Goal: Task Accomplishment & Management: Manage account settings

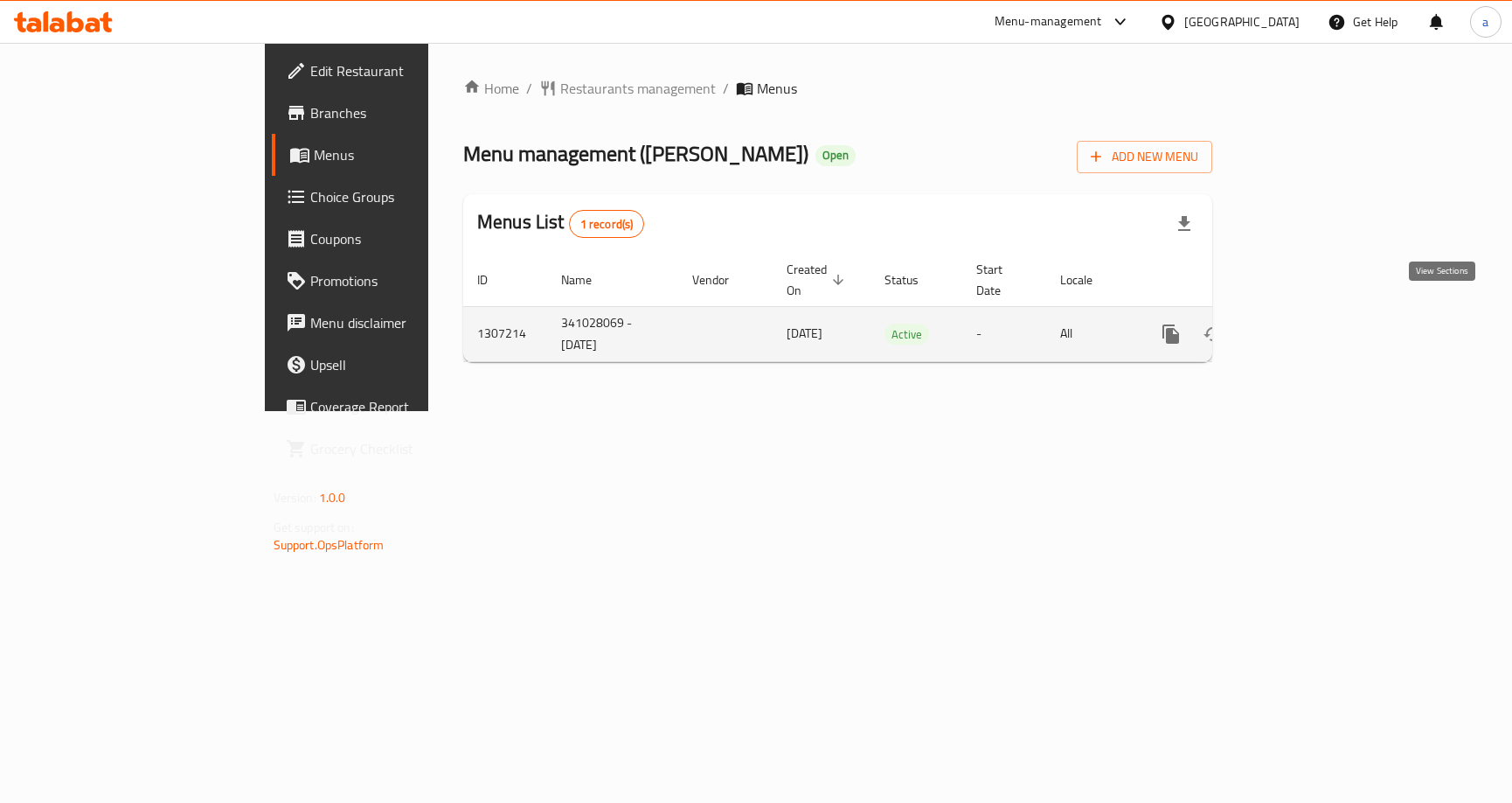
click at [1318, 326] on link "enhanced table" at bounding box center [1297, 334] width 42 height 42
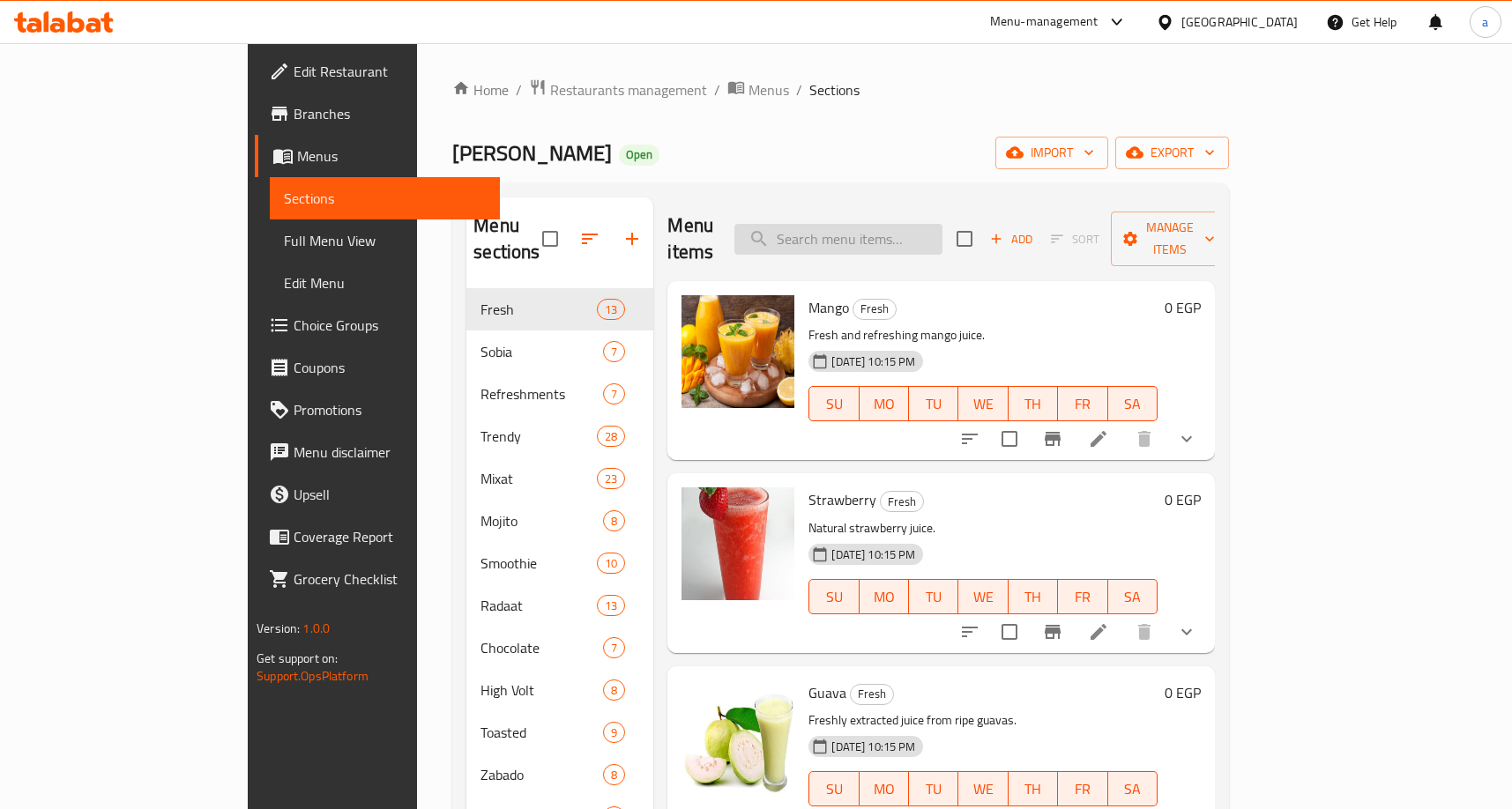
click at [932, 224] on input "search" at bounding box center [838, 239] width 208 height 31
paste input "Borio Twinkies"
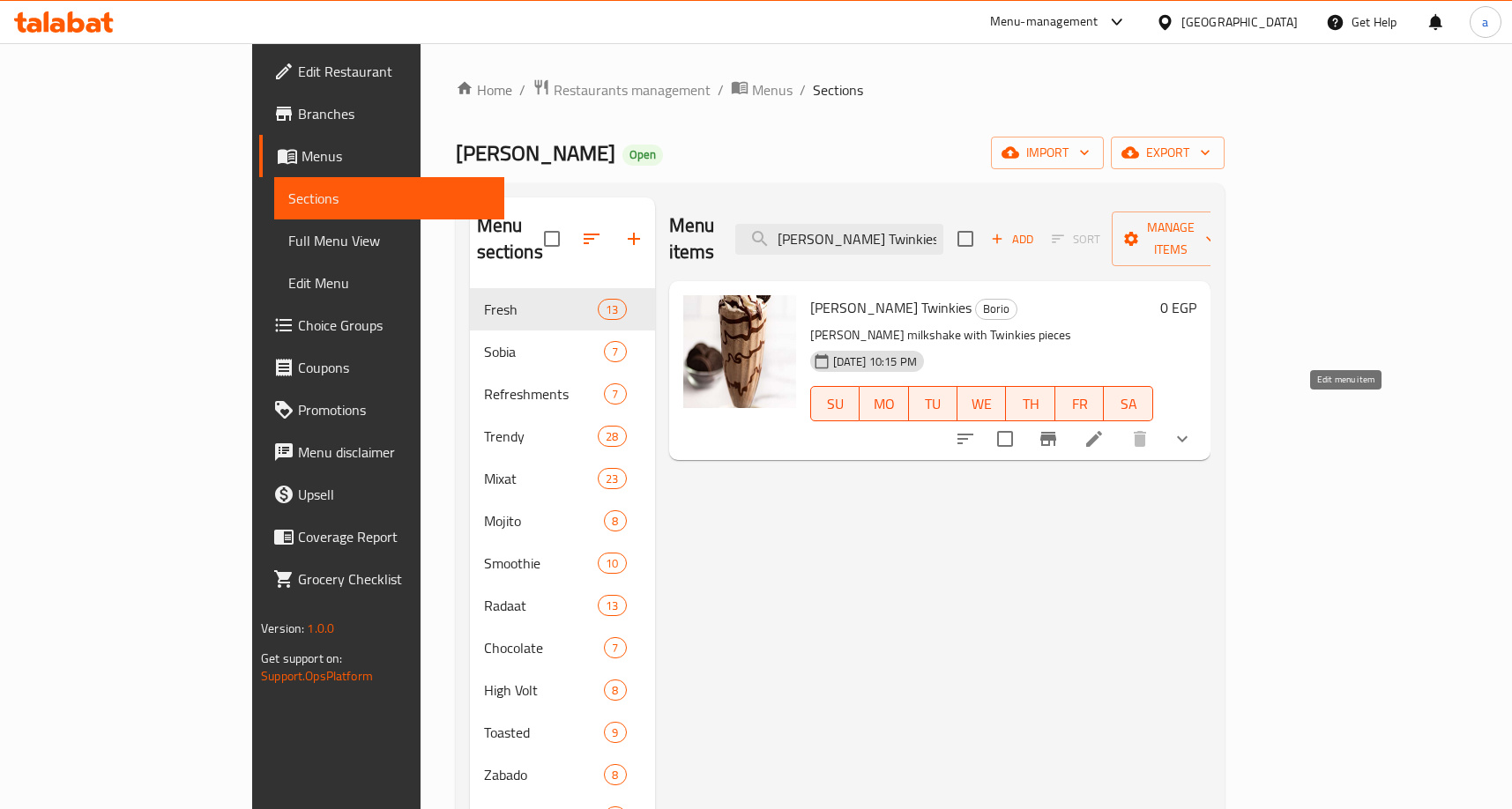
type input "Borio Twinkies"
click at [1102, 431] on icon at bounding box center [1094, 439] width 16 height 16
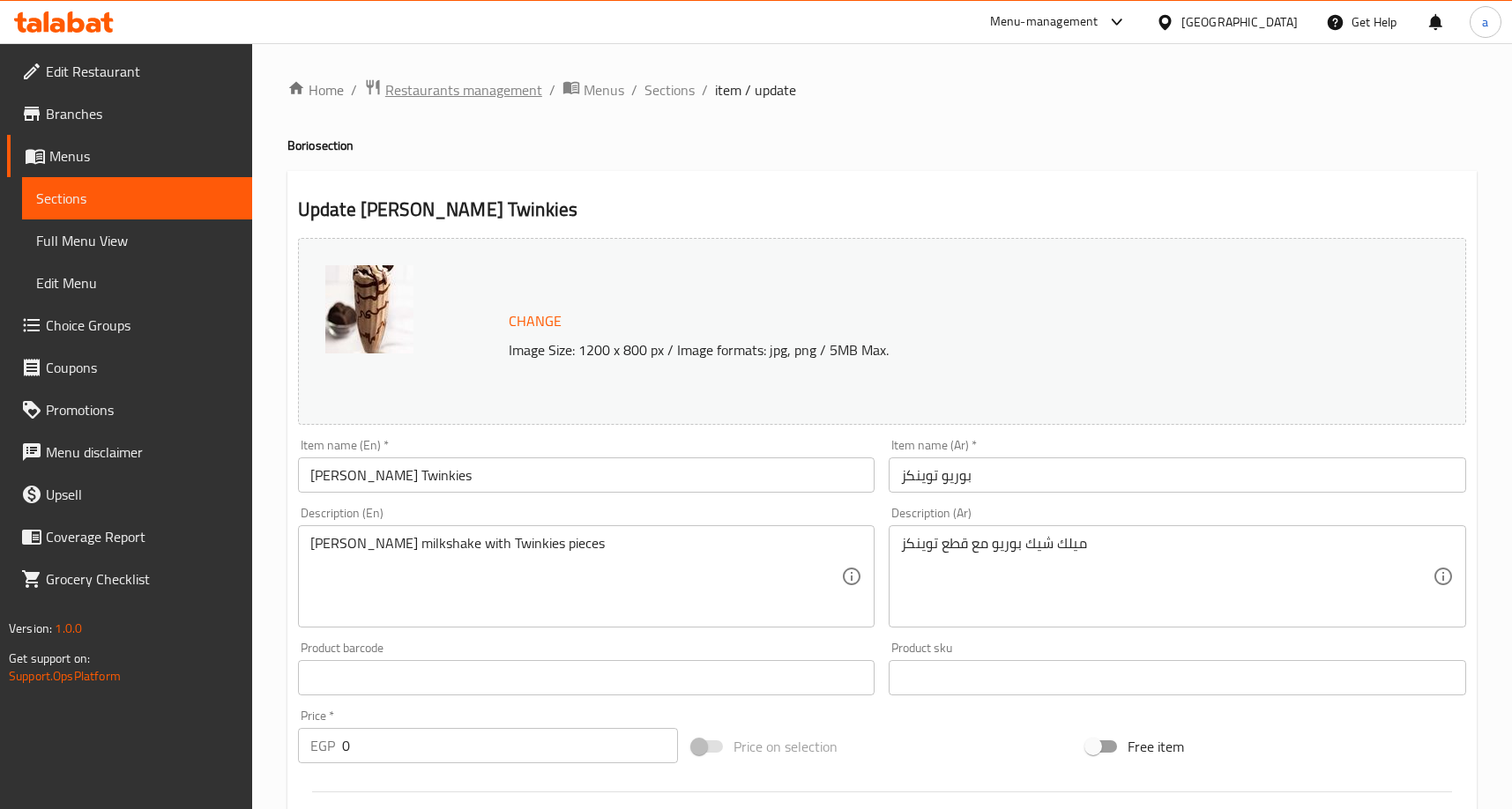
click at [466, 87] on span "Restaurants management" at bounding box center [463, 90] width 157 height 21
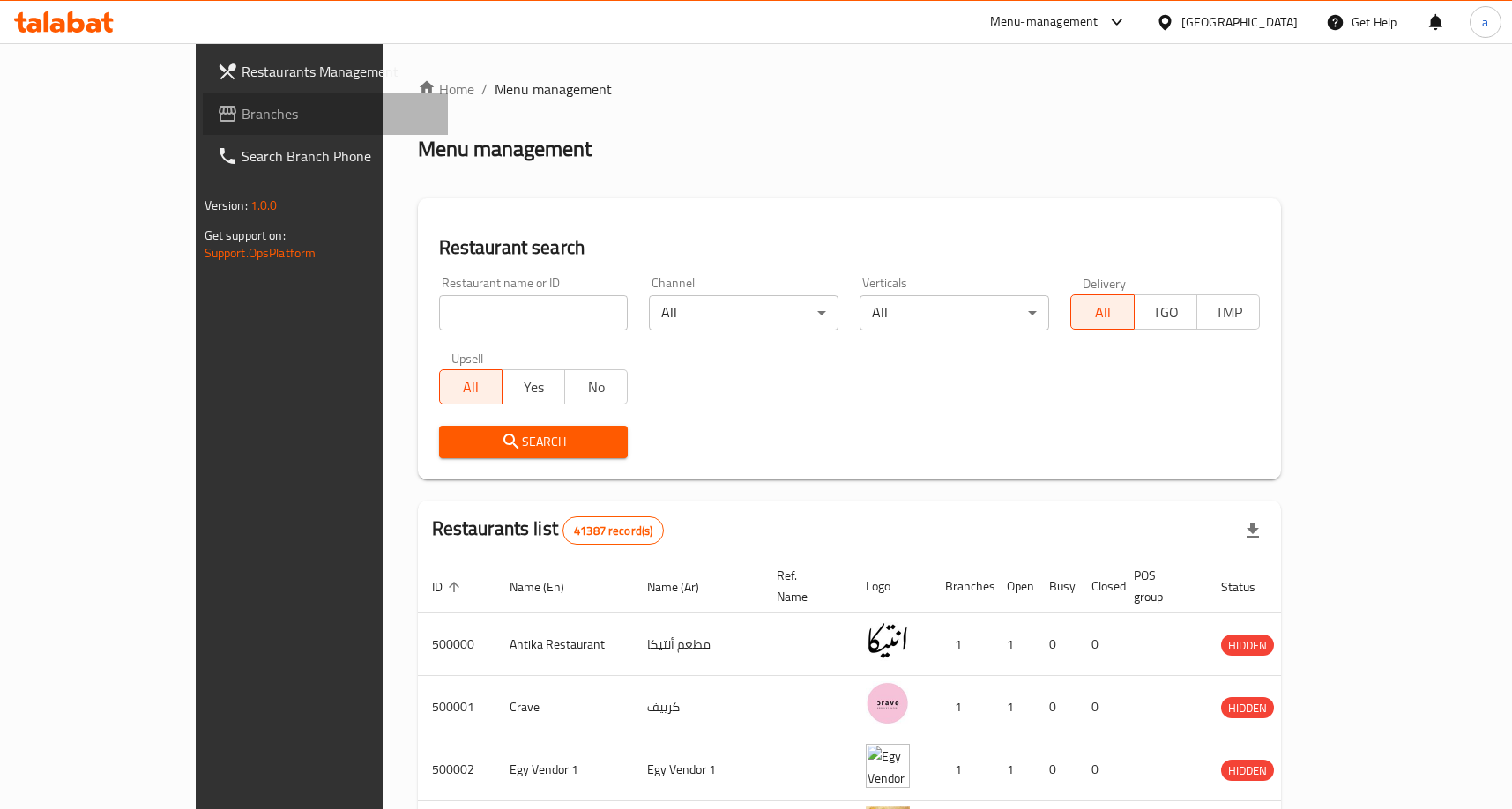
click at [241, 106] on span "Branches" at bounding box center [337, 114] width 193 height 21
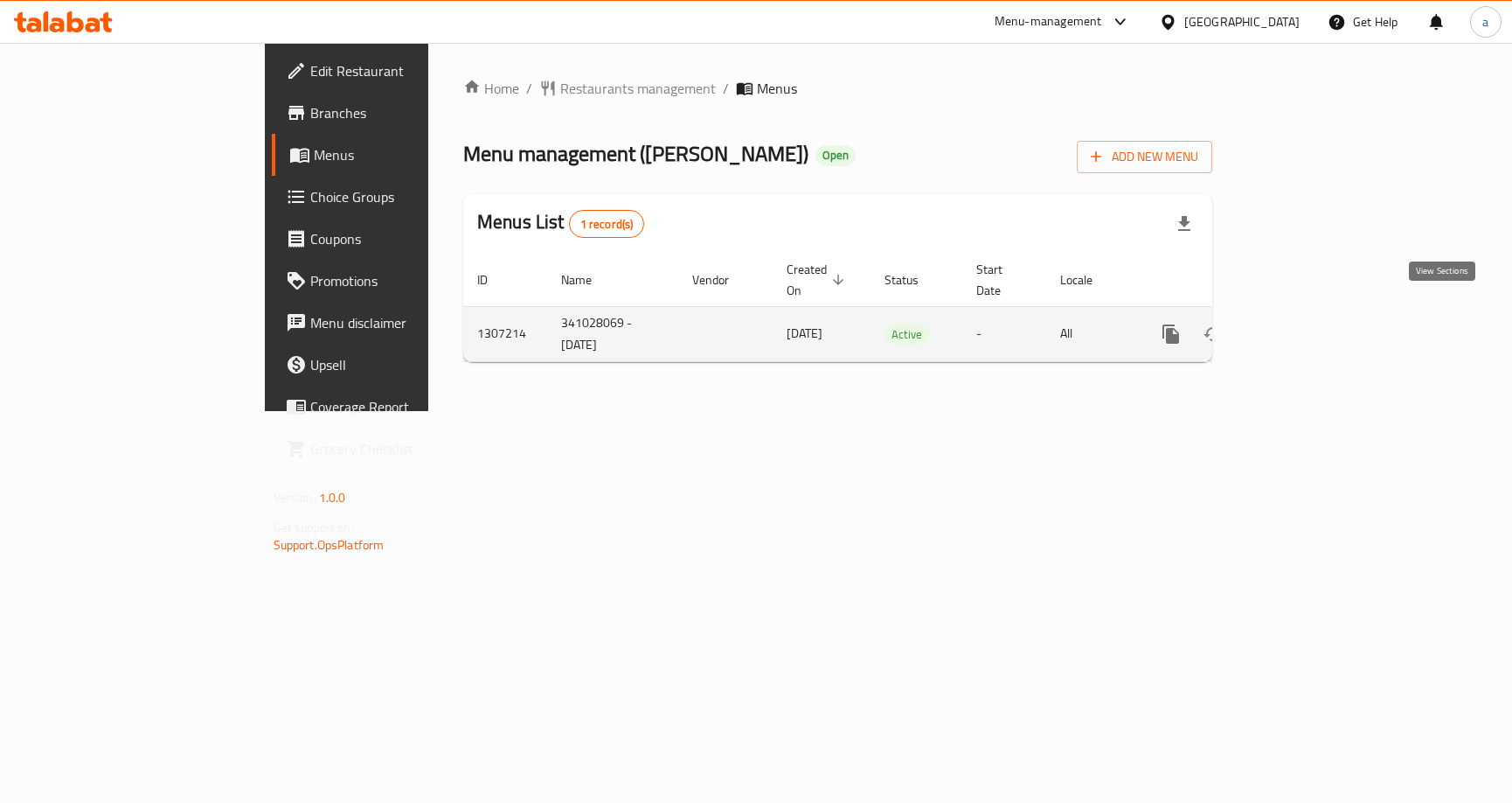
click at [1307, 324] on icon "enhanced table" at bounding box center [1298, 335] width 21 height 21
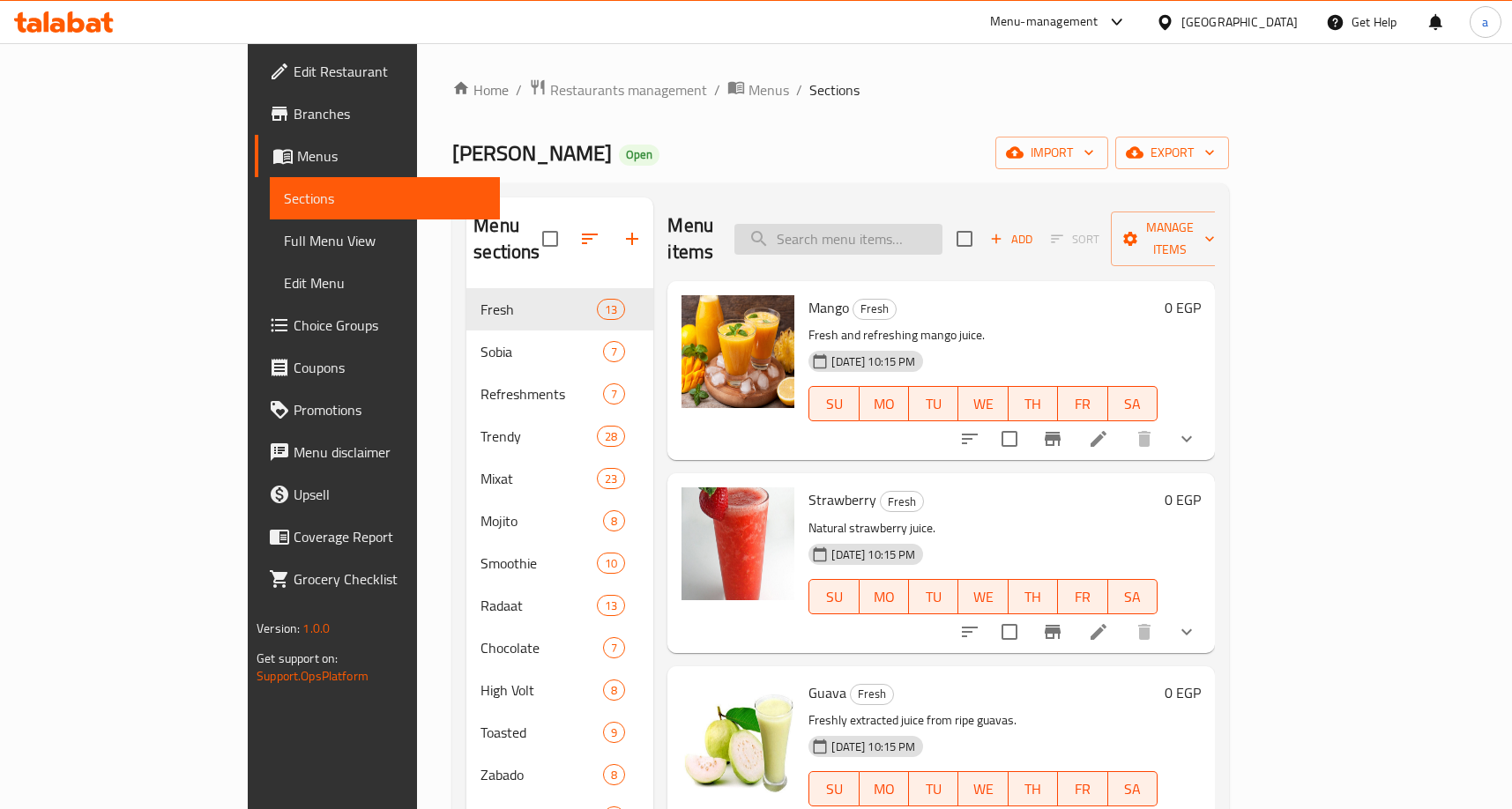
click at [911, 230] on input "search" at bounding box center [838, 239] width 208 height 31
paste input "Borio Mango"
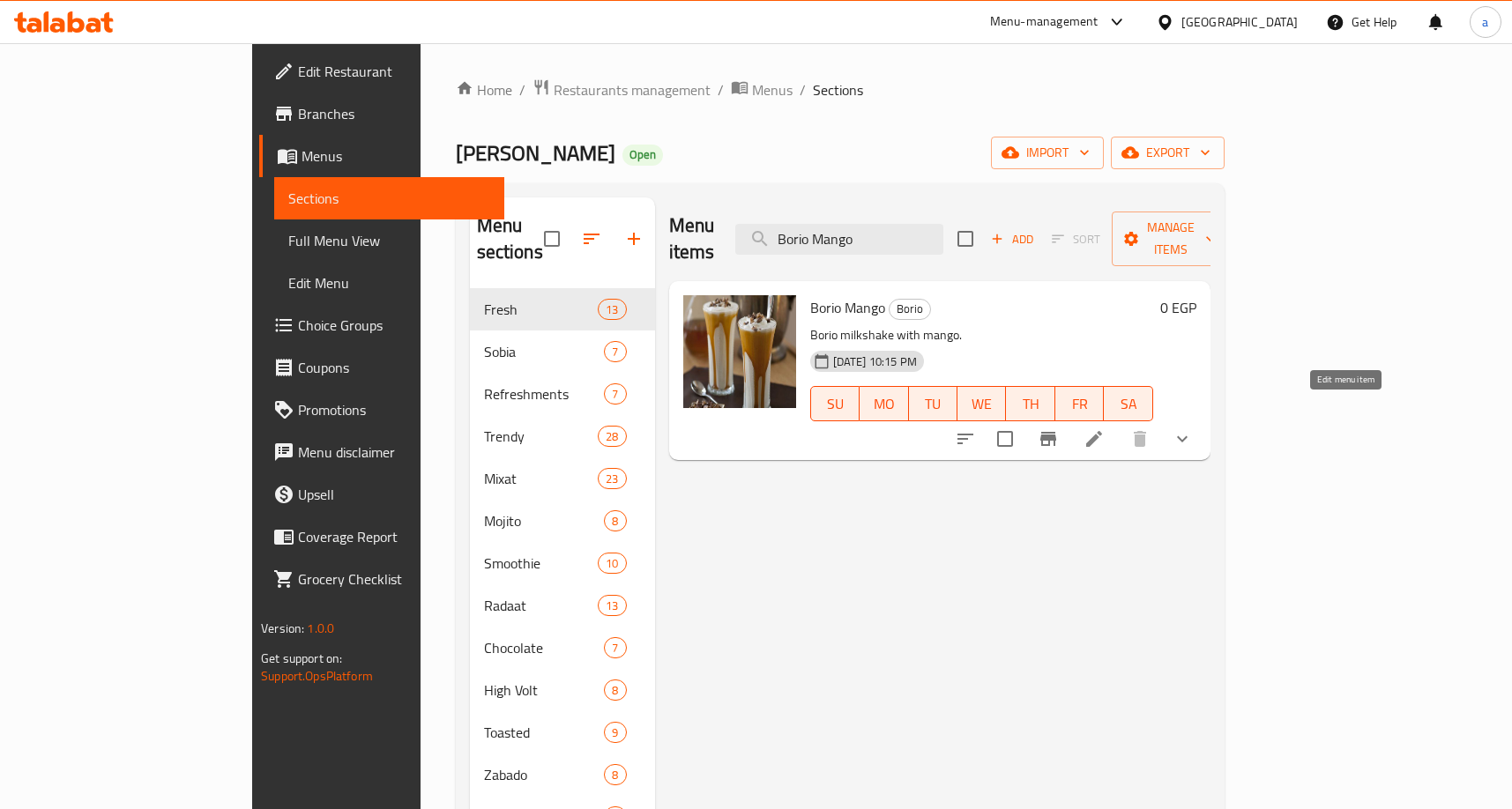
type input "Borio Mango"
click at [1102, 431] on icon at bounding box center [1094, 439] width 16 height 16
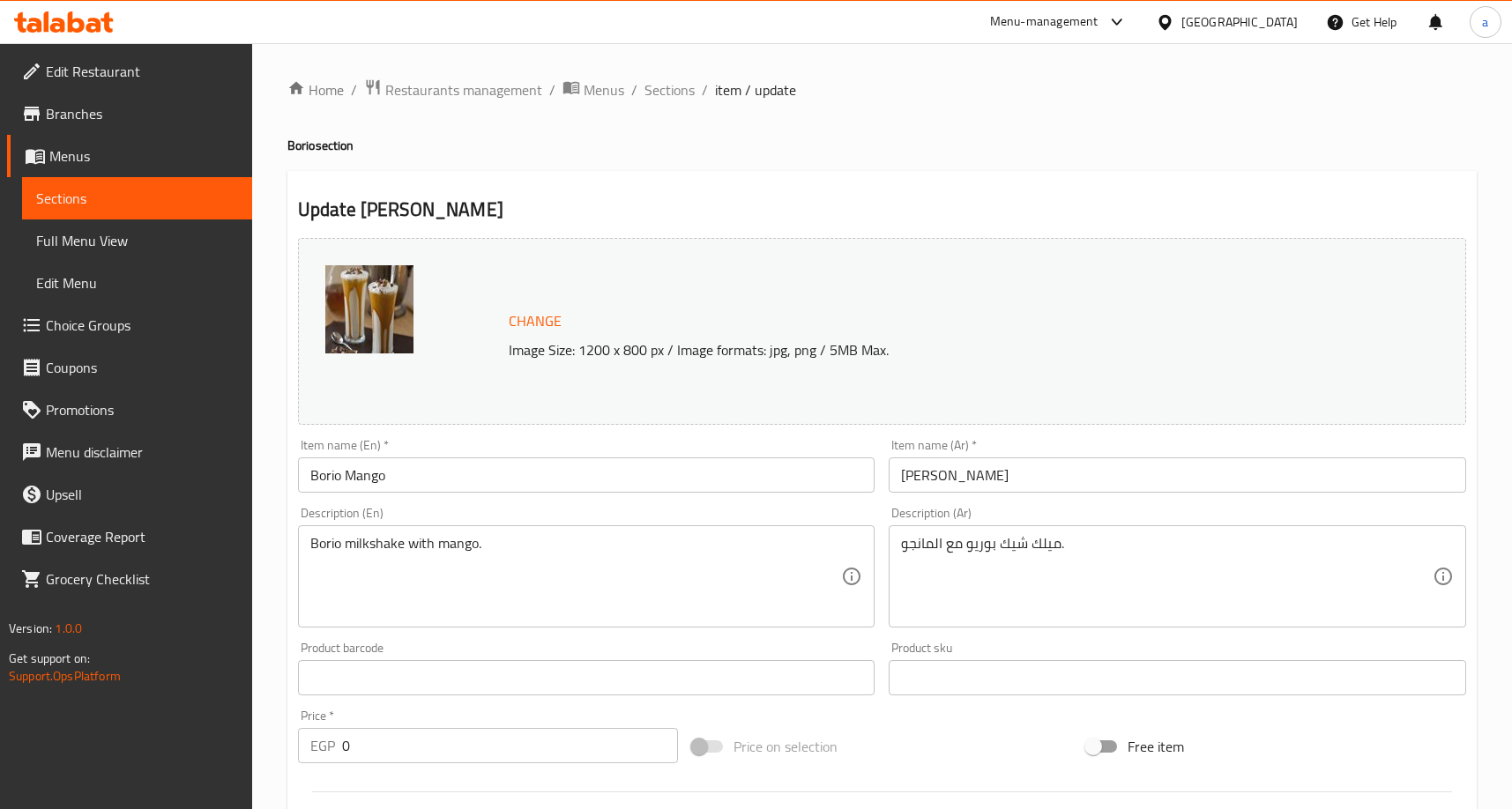
click at [174, 244] on span "Full Menu View" at bounding box center [137, 240] width 202 height 21
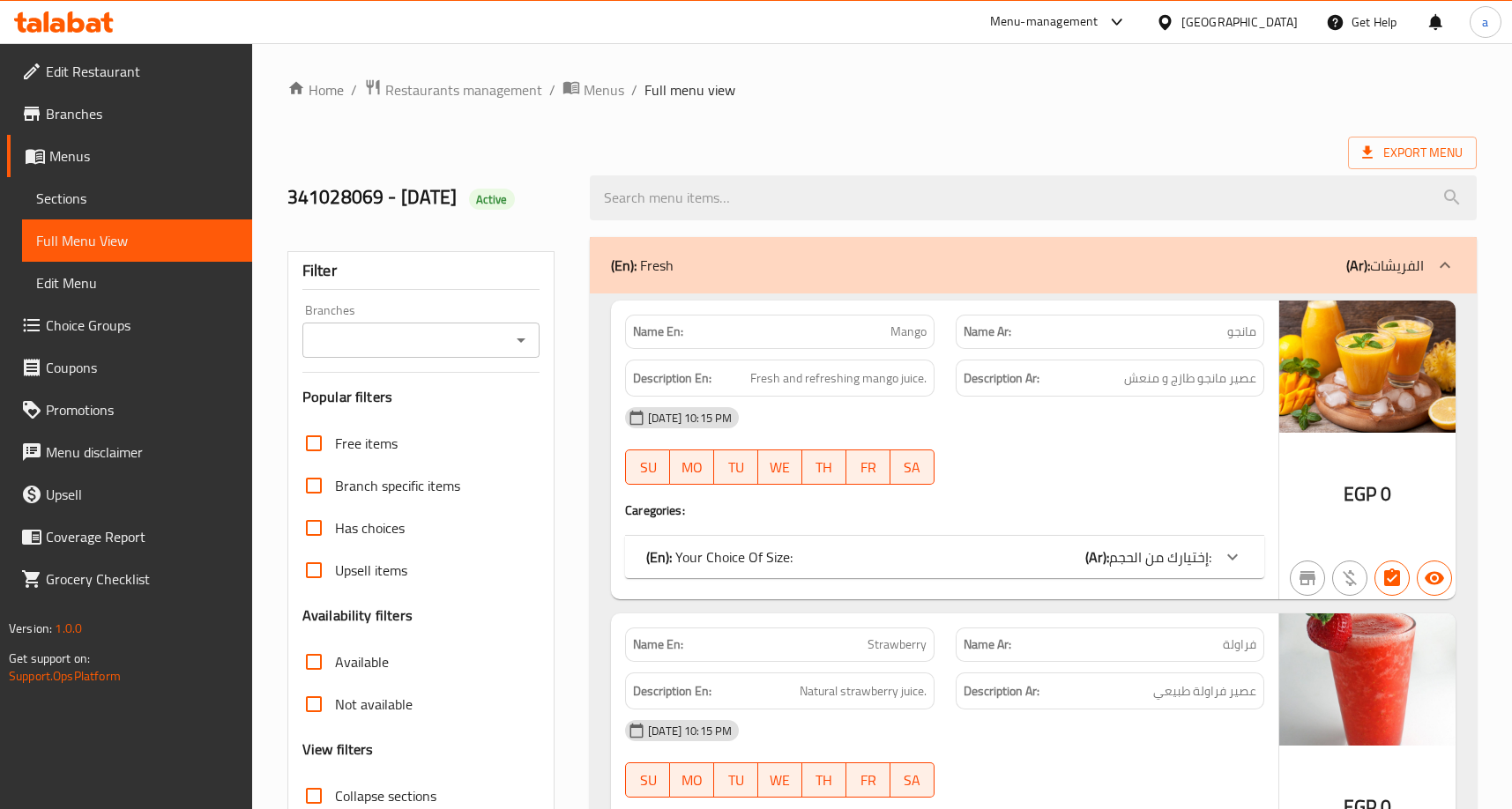
click at [355, 351] on input "Branches" at bounding box center [407, 339] width 197 height 24
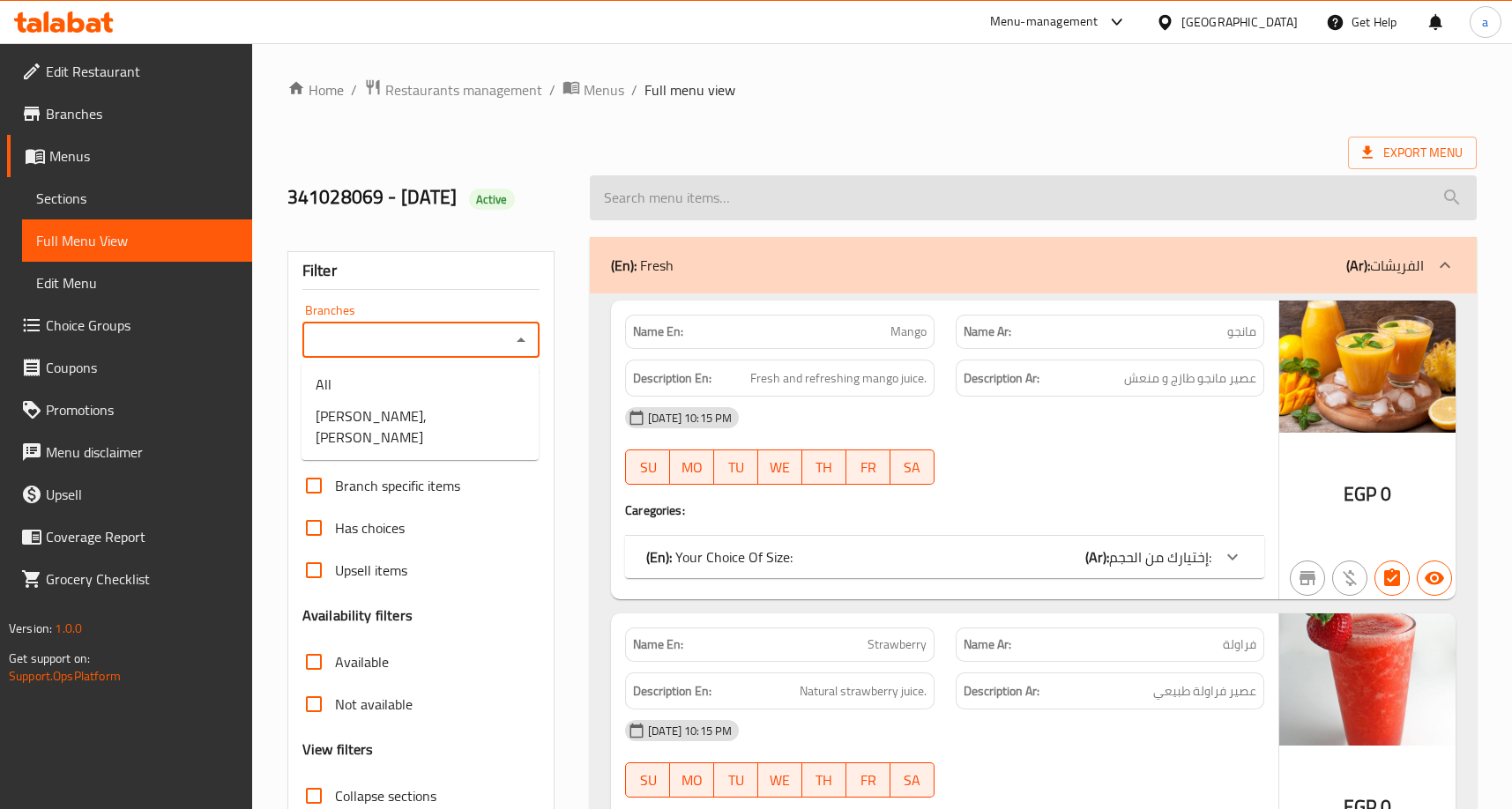
click at [637, 183] on input "search" at bounding box center [1032, 197] width 886 height 45
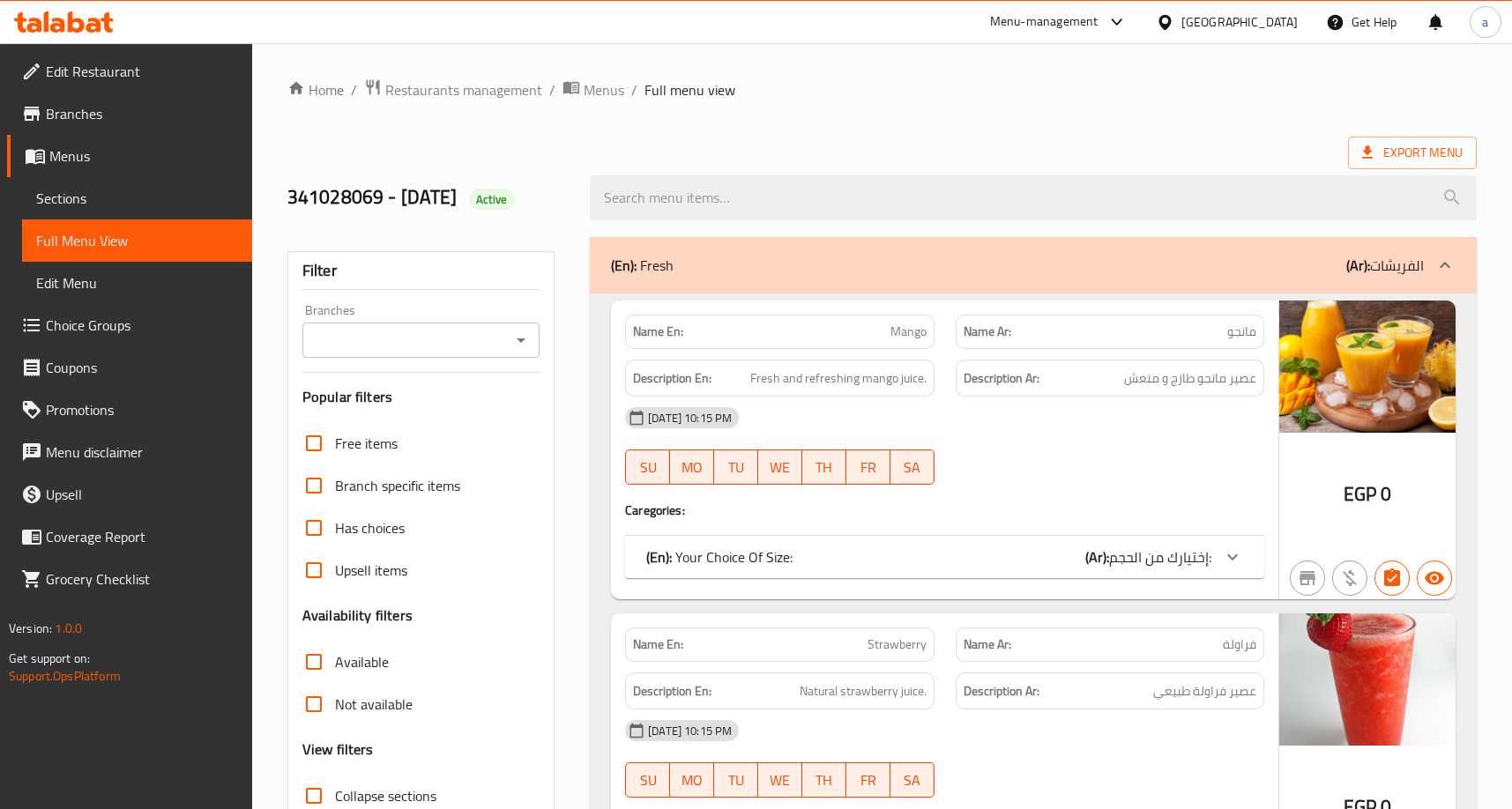
paste input "Borio Halawa"
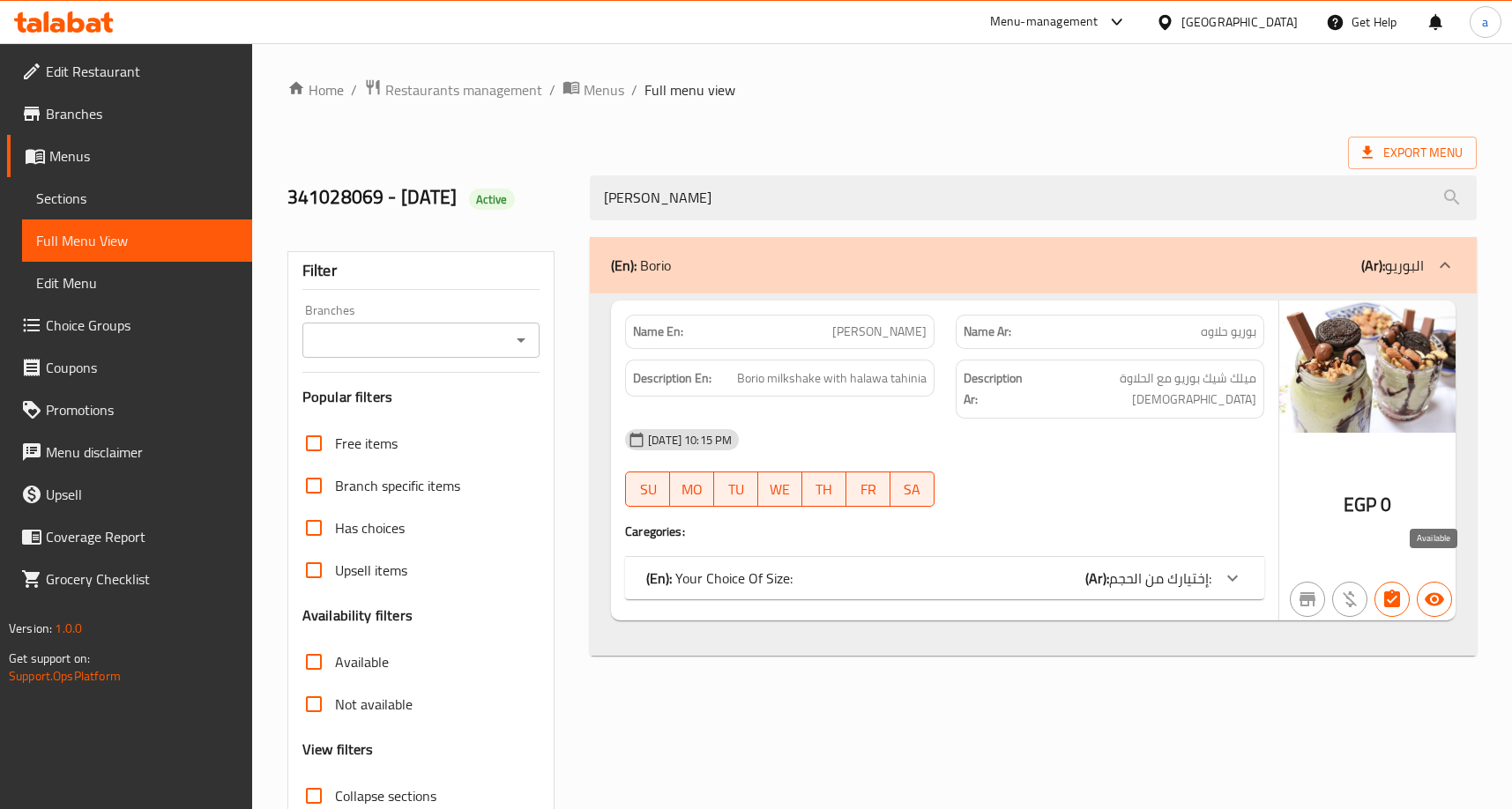
type input "Borio Halawa"
click at [1430, 588] on icon "button" at bounding box center [1434, 599] width 22 height 21
click at [405, 88] on span "Restaurants management" at bounding box center [463, 90] width 157 height 21
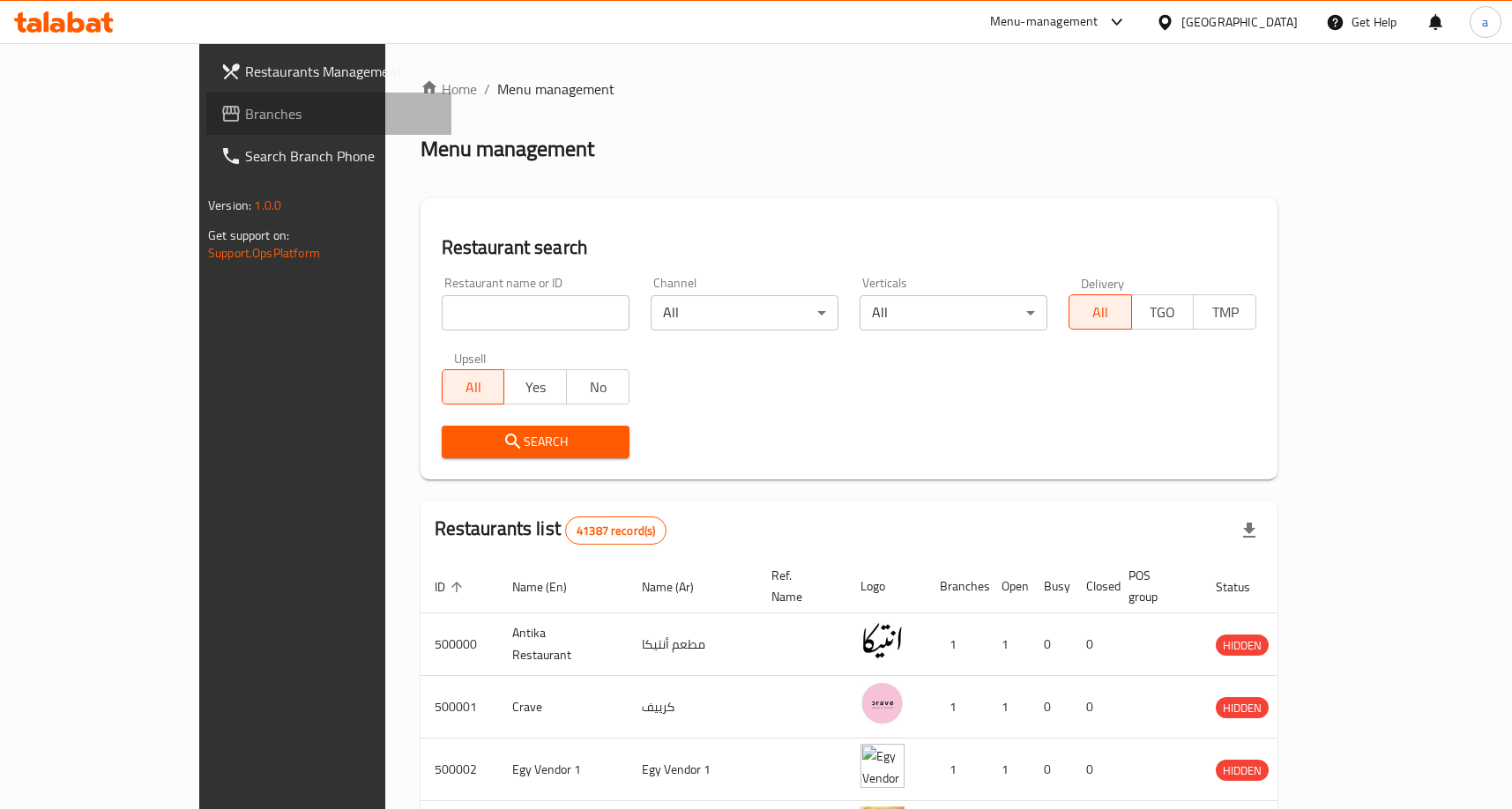
click at [245, 118] on span "Branches" at bounding box center [341, 114] width 193 height 21
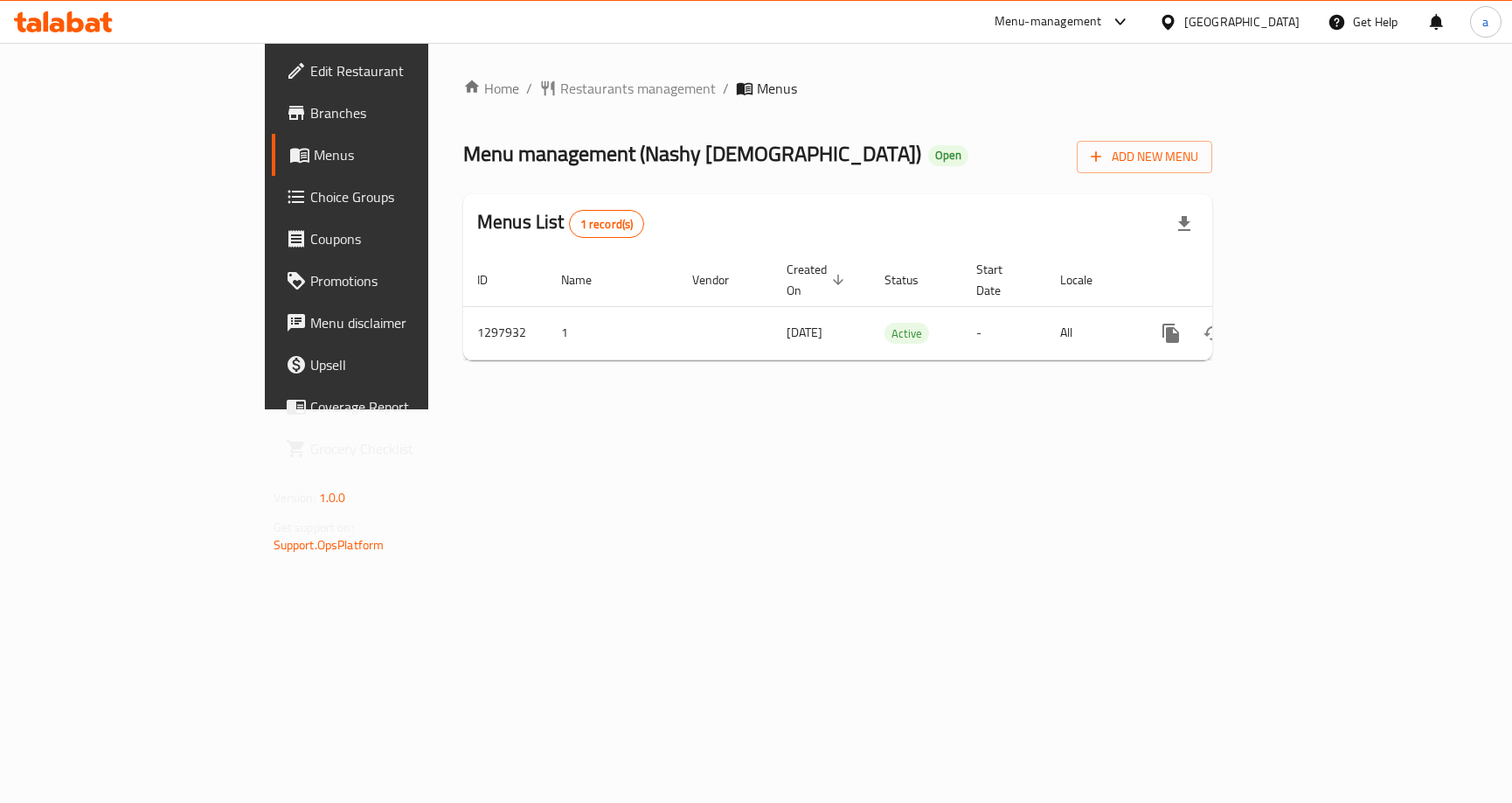
click at [310, 203] on span "Choice Groups" at bounding box center [406, 197] width 193 height 21
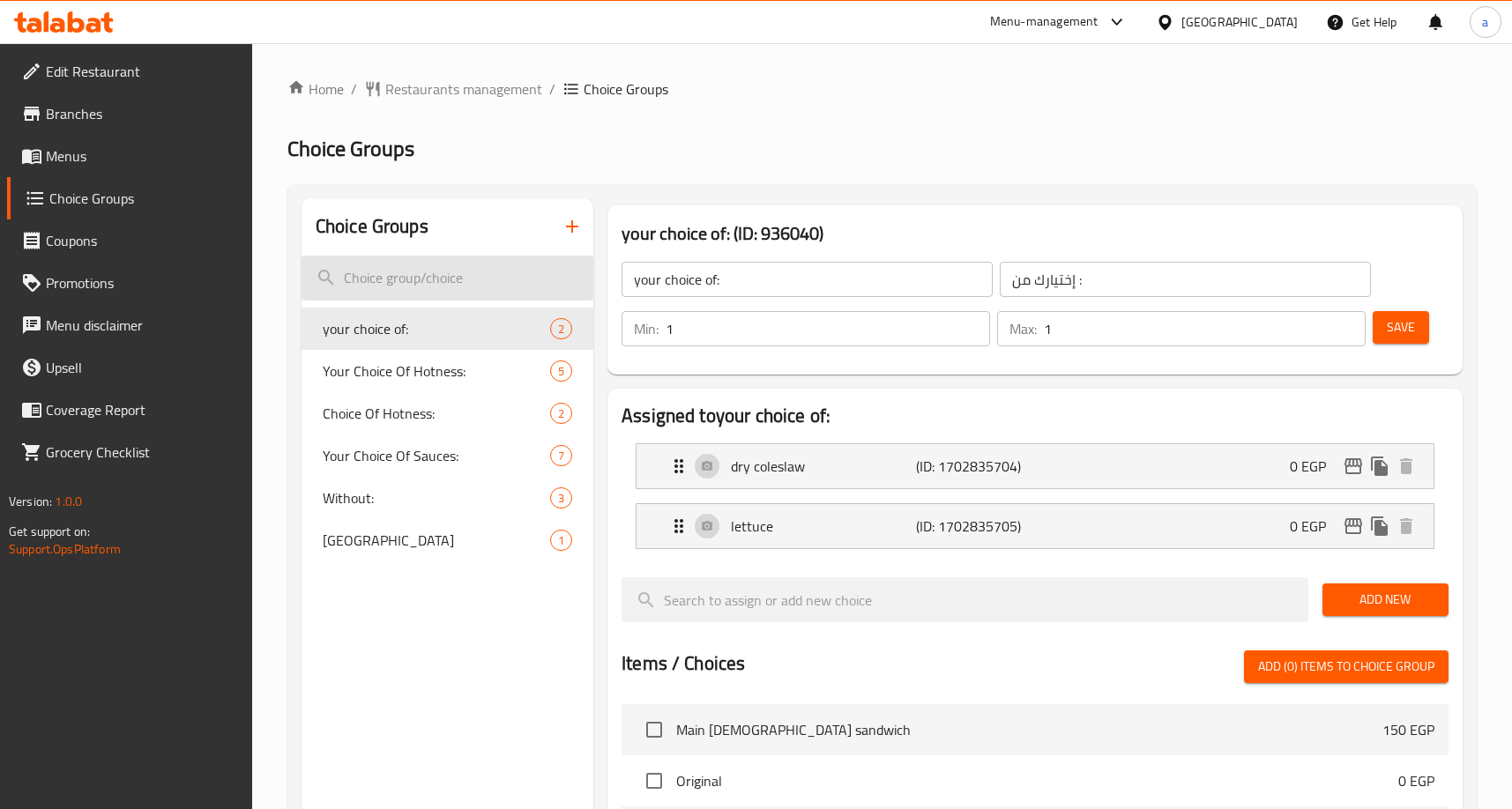
click at [390, 287] on input "search" at bounding box center [447, 278] width 292 height 45
paste input "Your Choice Of Hotness:"
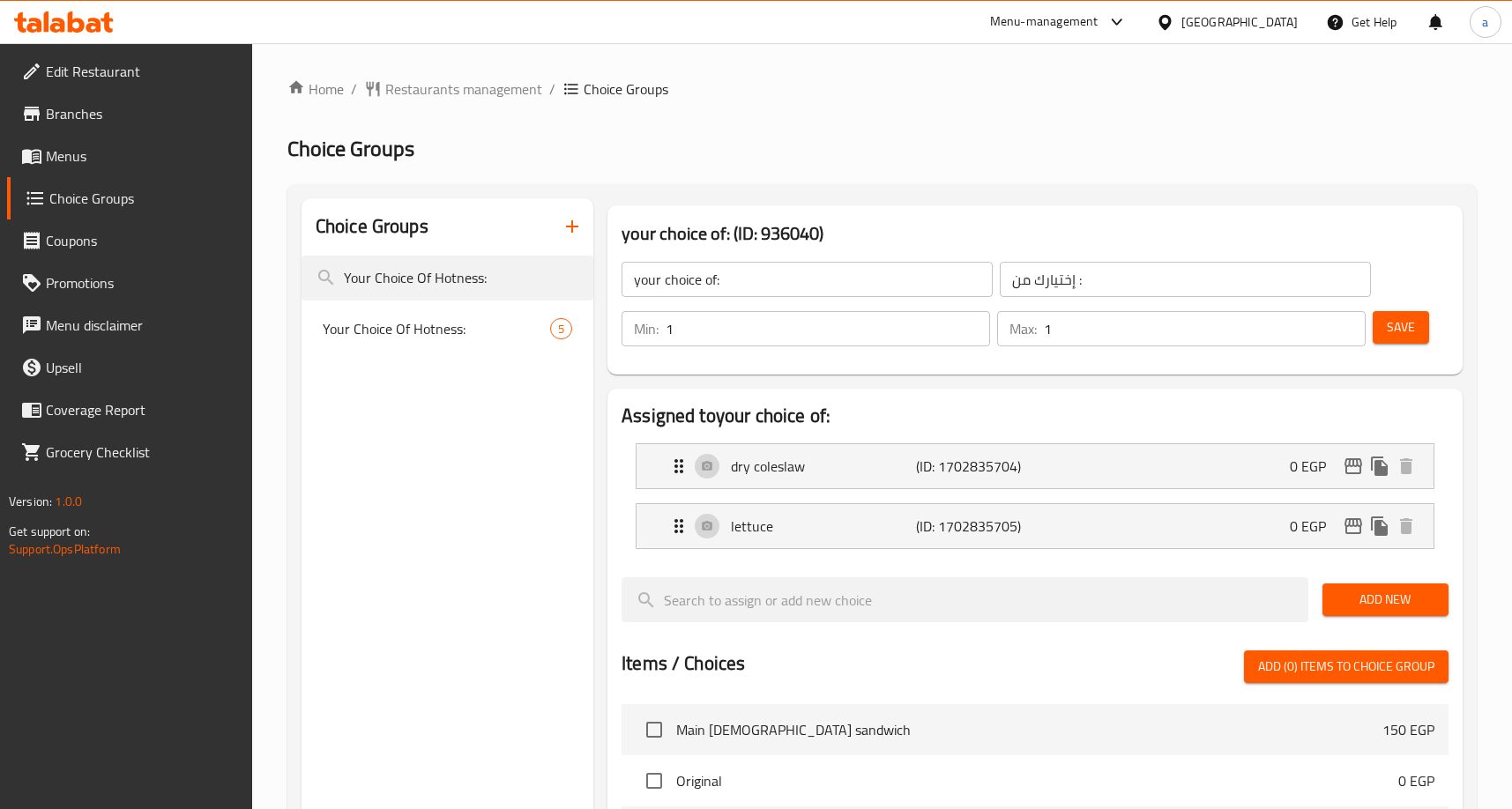
type input "Your Choice Of Hotness:"
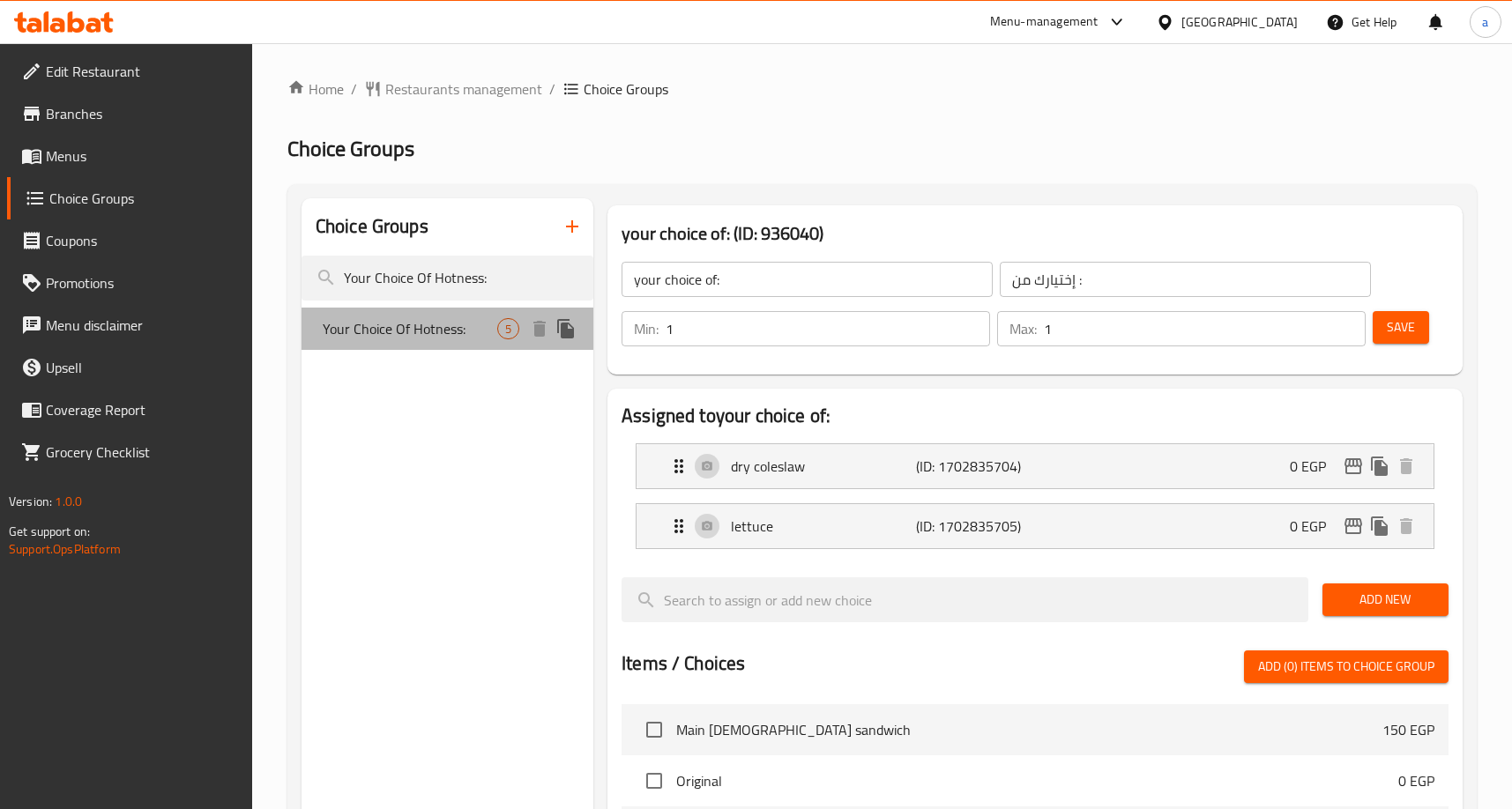
click at [409, 330] on span "Your Choice Of Hotness:" at bounding box center [410, 329] width 175 height 21
type input "Your Choice Of Hotness:"
type input "إختيارك من السخونة:"
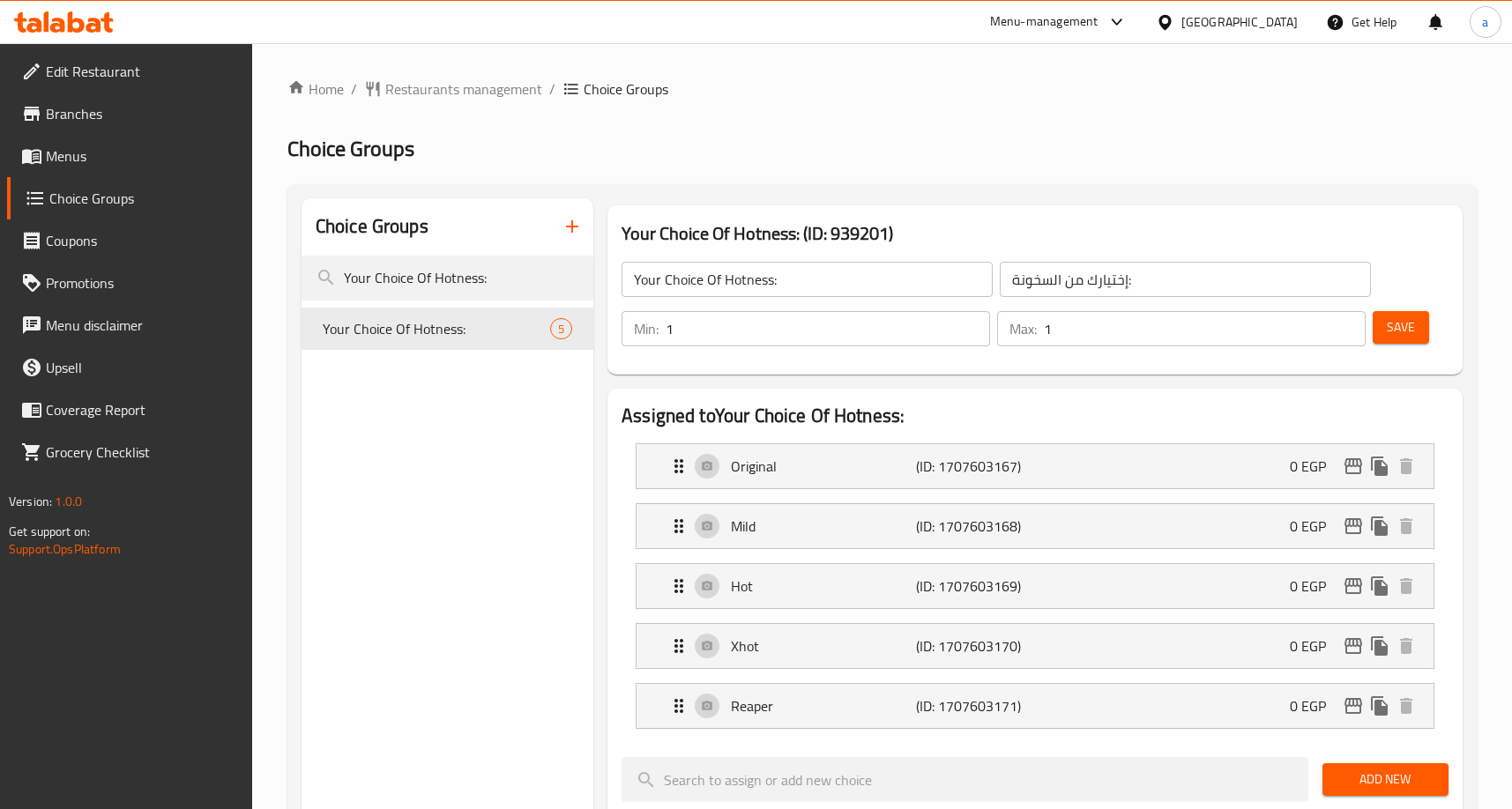
click at [990, 161] on h2 "Choice Groups" at bounding box center [882, 149] width 1189 height 28
click at [407, 279] on input "Your Choice Of Hotness:" at bounding box center [447, 278] width 292 height 45
paste input "Lemonada"
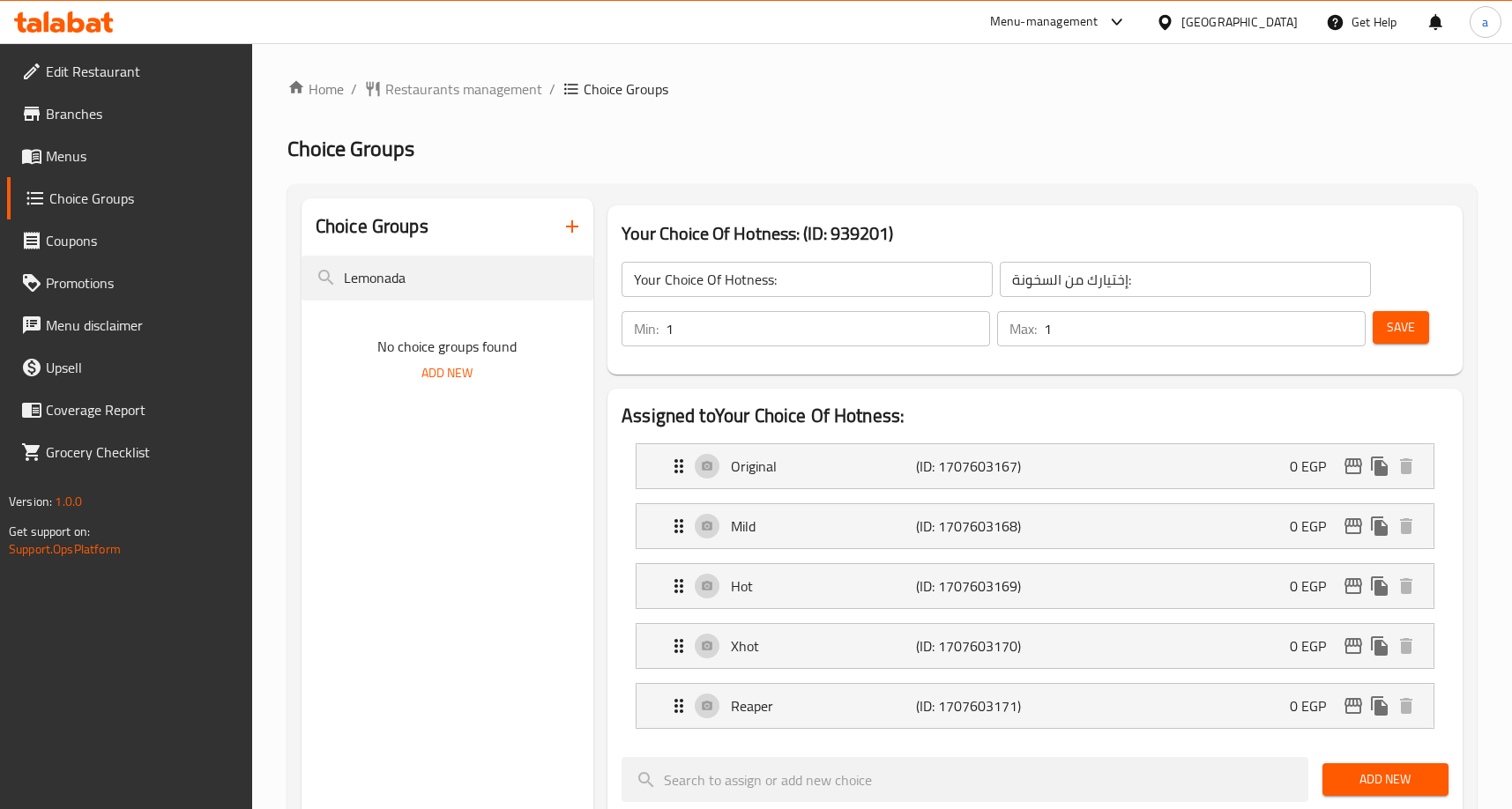
type input "Lemonada"
click at [454, 94] on span "Restaurants management" at bounding box center [463, 89] width 157 height 21
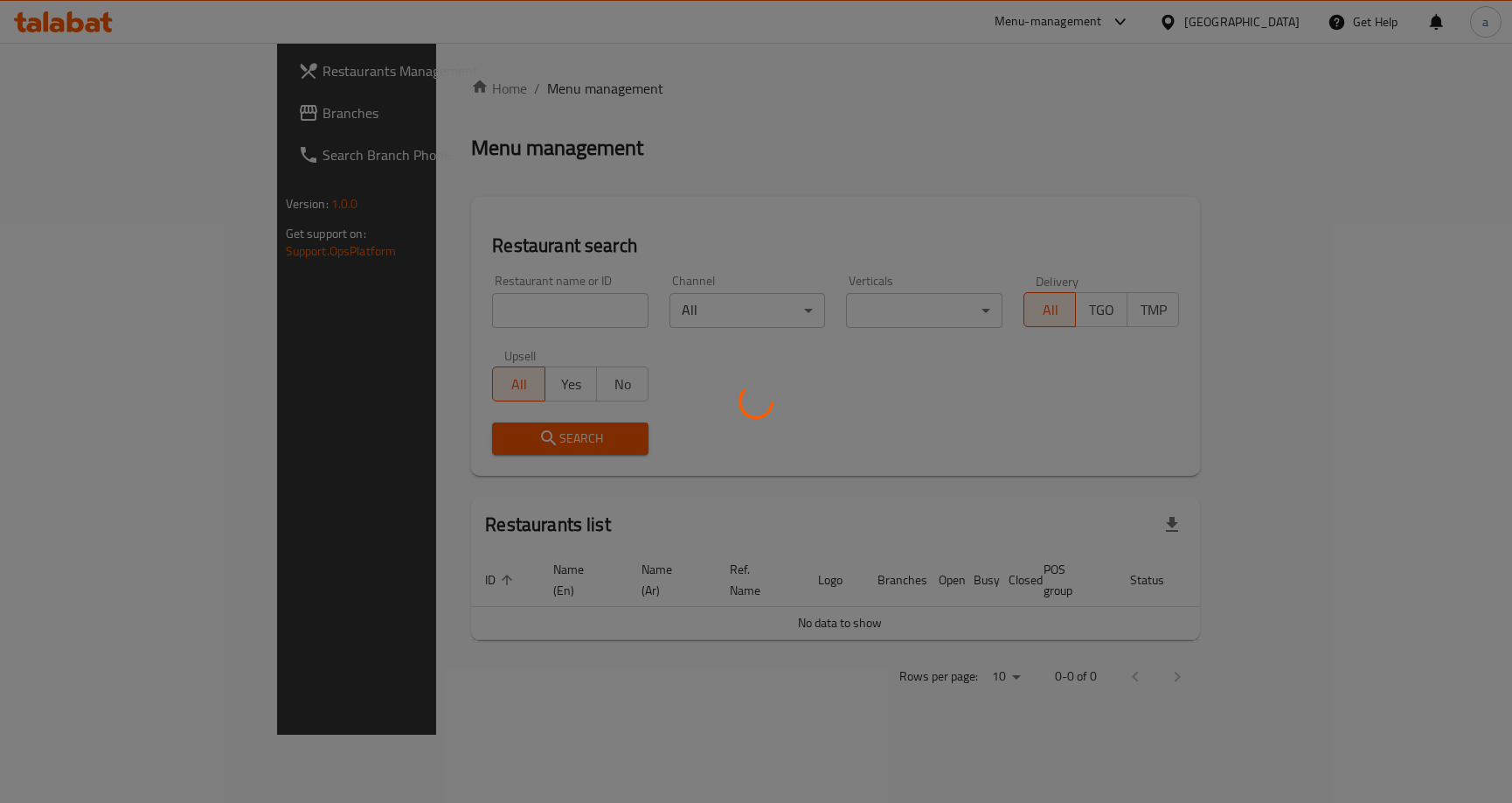
drag, startPoint x: 451, startPoint y: 93, endPoint x: 75, endPoint y: 136, distance: 378.5
click at [78, 145] on div at bounding box center [756, 402] width 1512 height 803
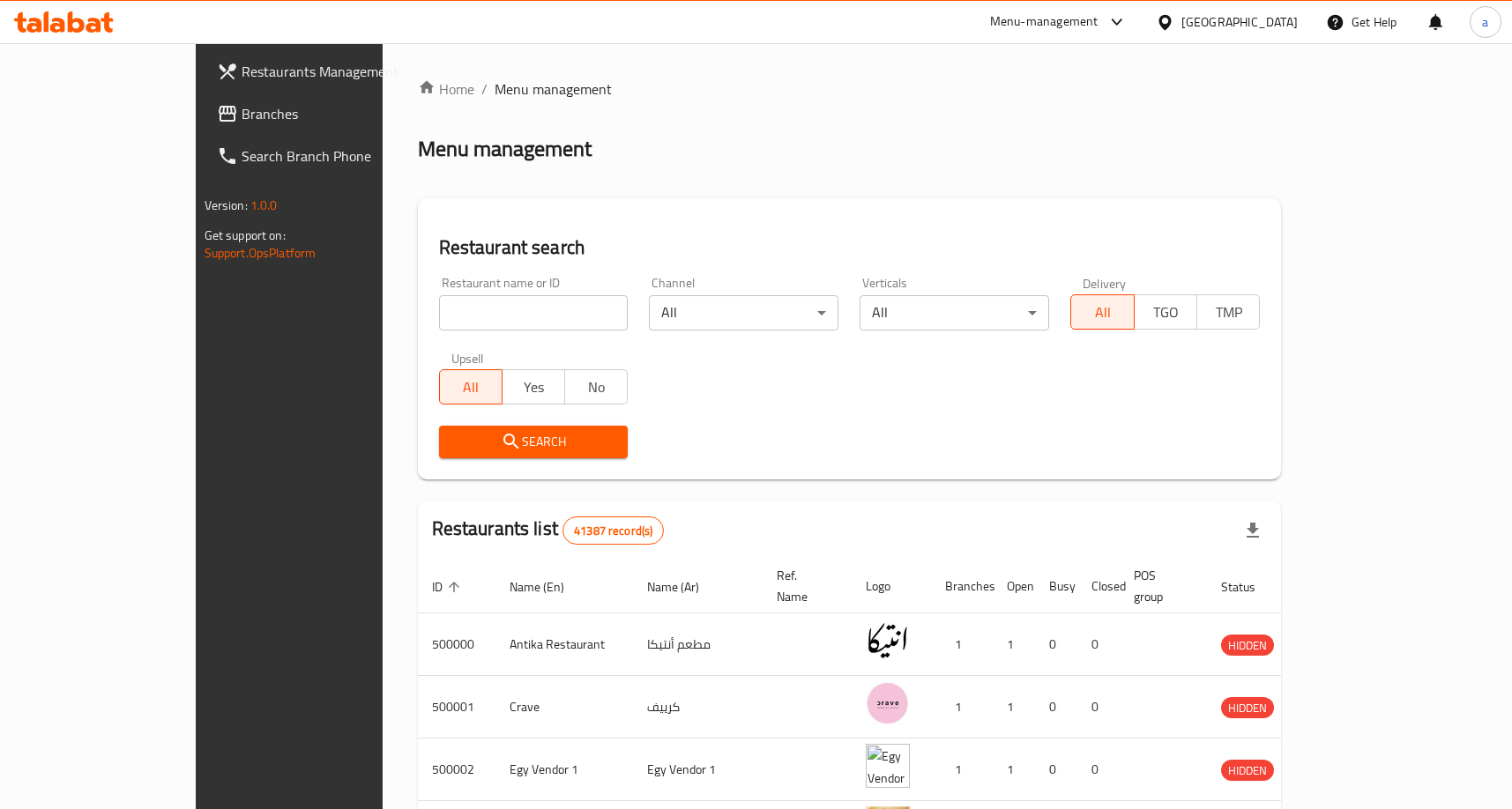
click at [241, 122] on span "Branches" at bounding box center [337, 114] width 193 height 21
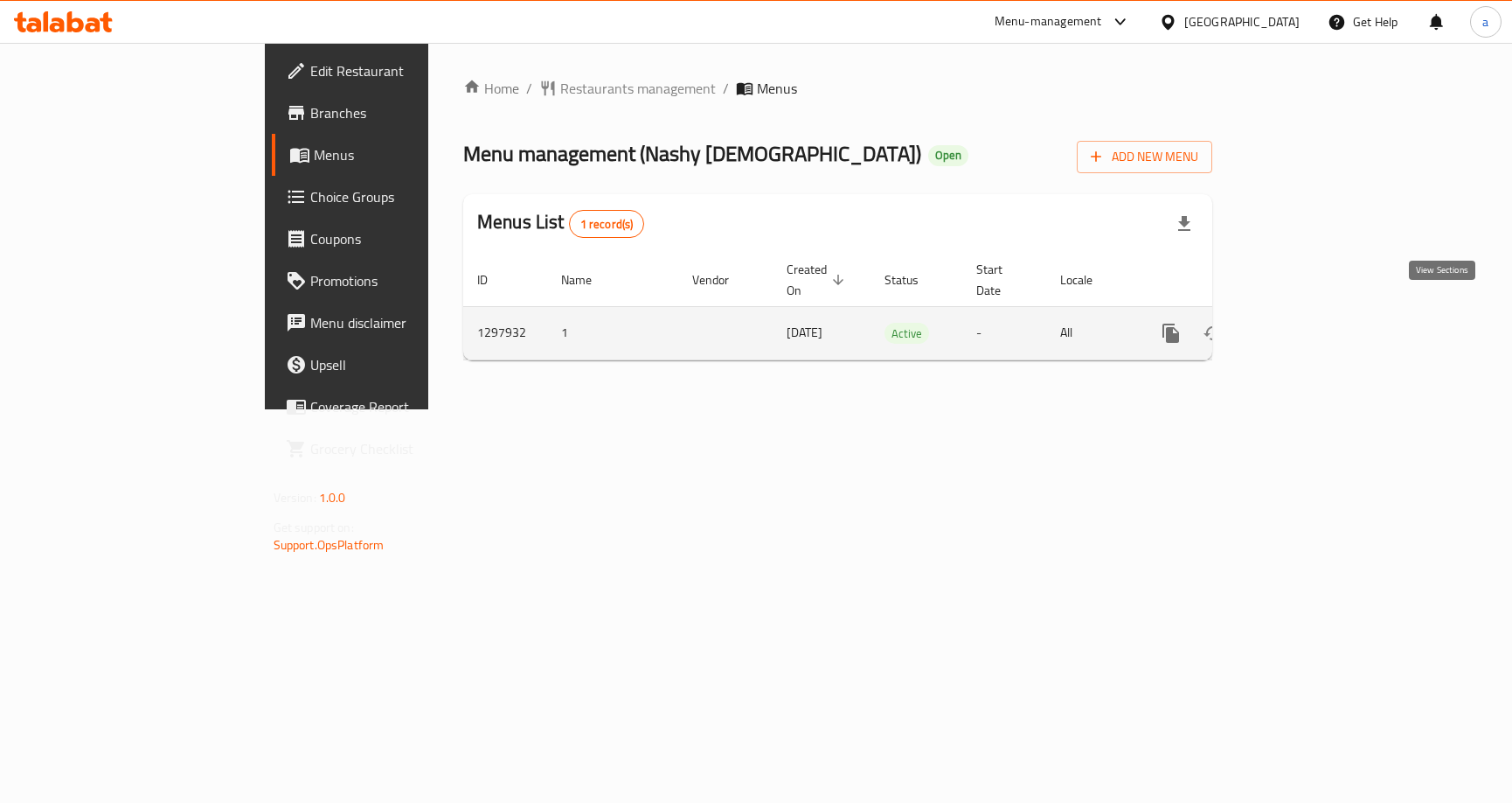
click at [1307, 323] on icon "enhanced table" at bounding box center [1298, 334] width 21 height 21
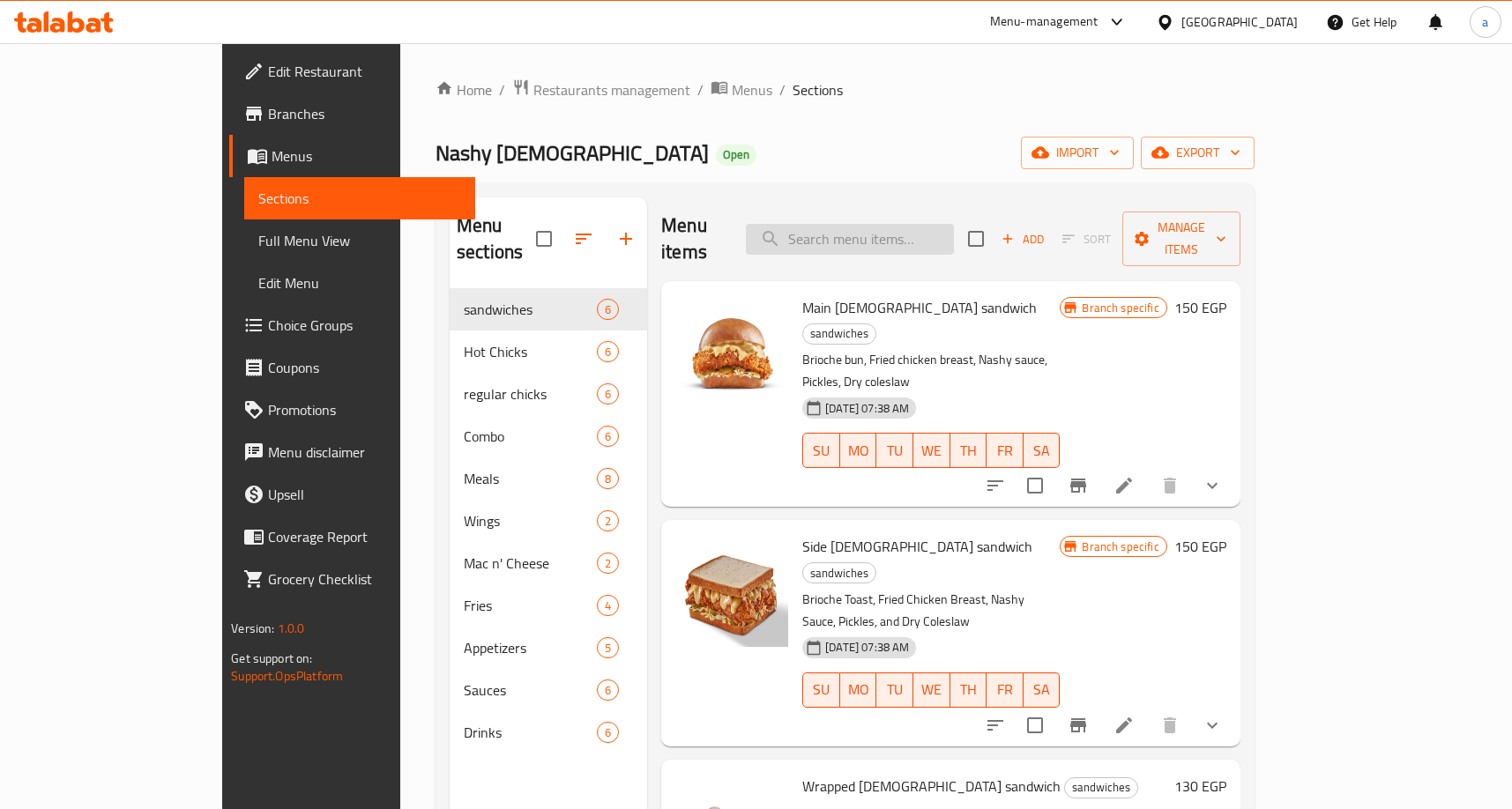
click at [880, 225] on input "search" at bounding box center [849, 239] width 208 height 31
paste input "12 Wings Pieces"
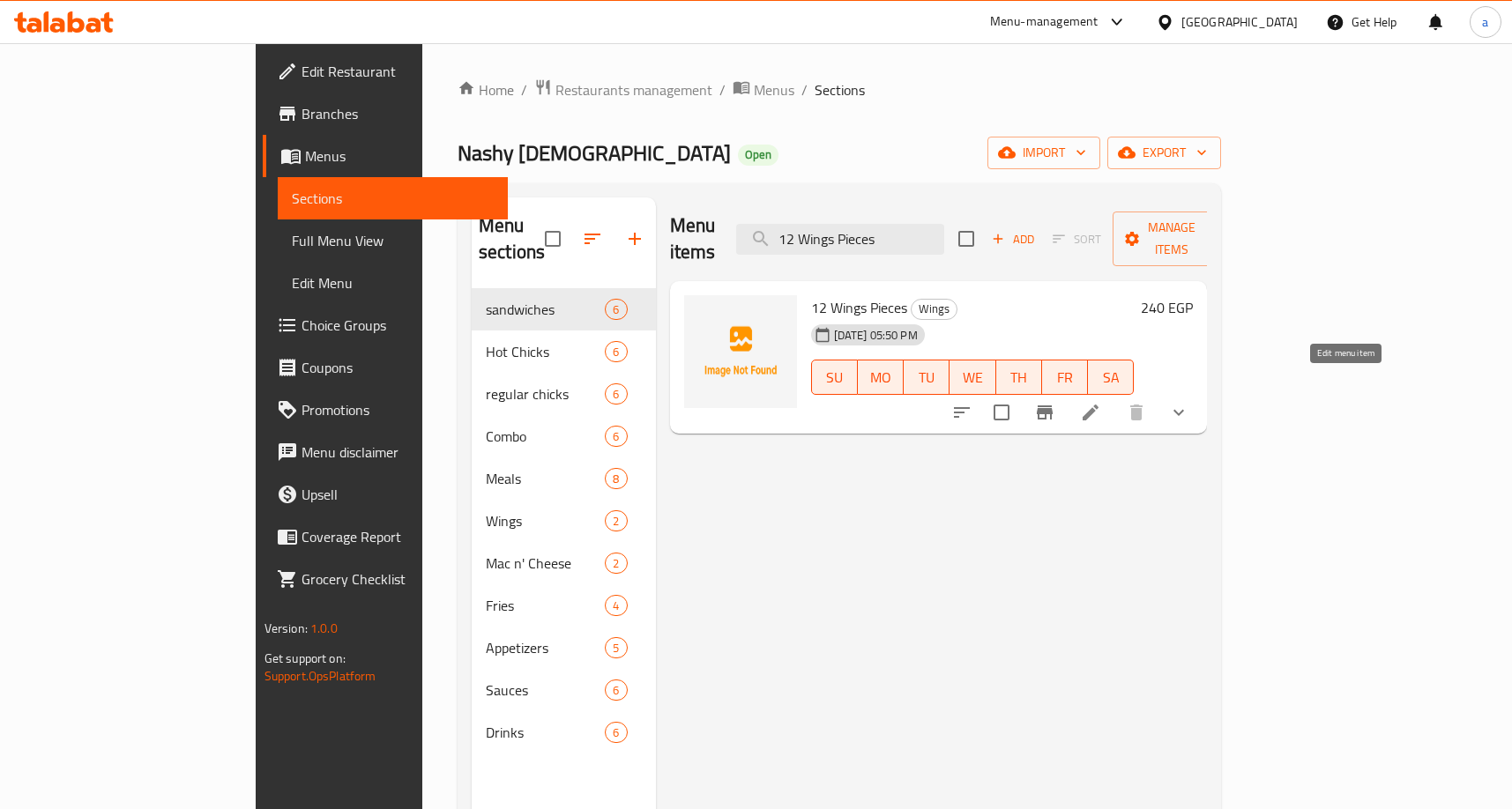
type input "12 Wings Pieces"
click at [1099, 404] on icon at bounding box center [1090, 412] width 16 height 16
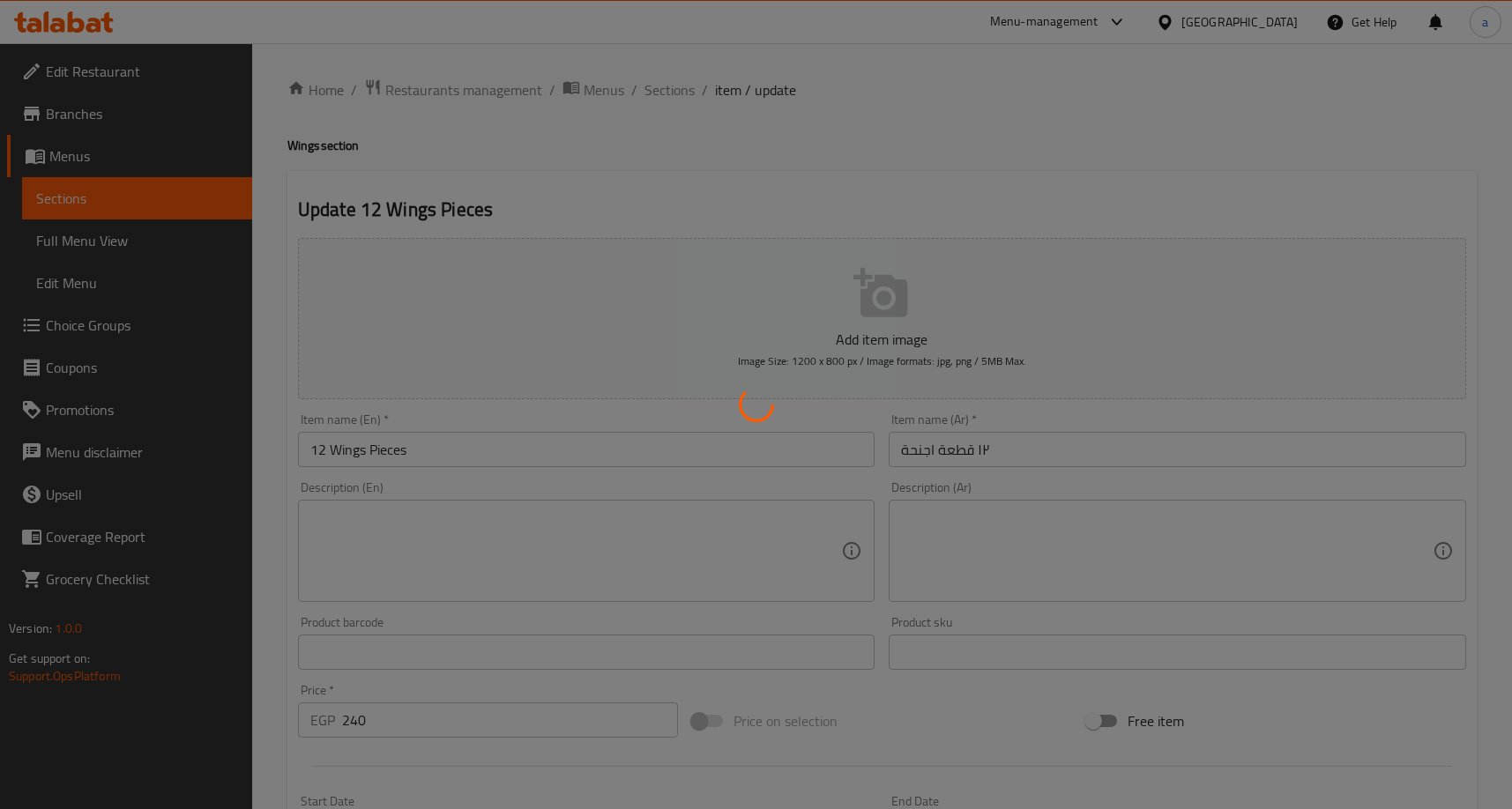
type input "إختيارك من السخونة:"
type input "1"
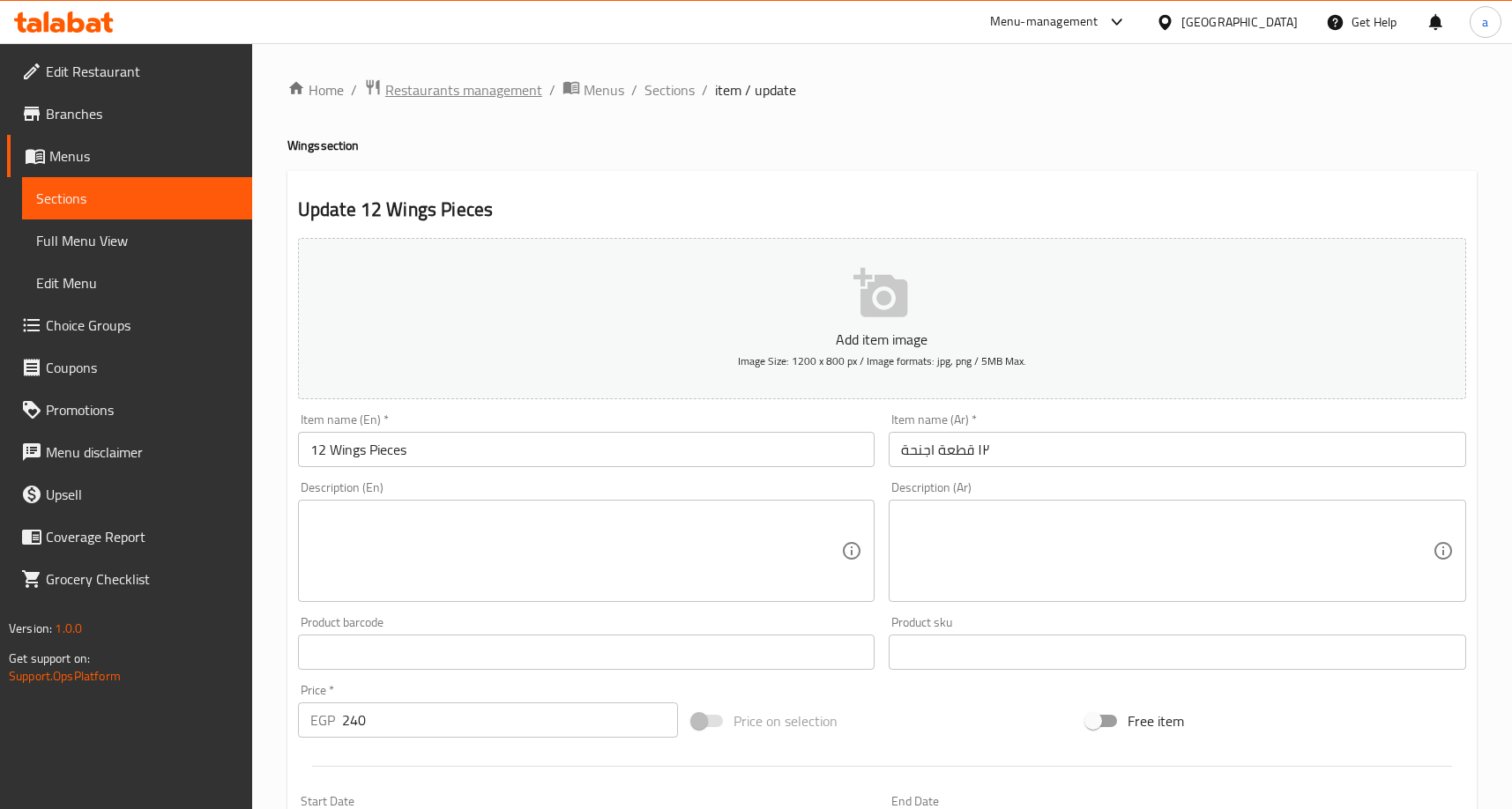
click at [420, 83] on span "Restaurants management" at bounding box center [463, 90] width 157 height 21
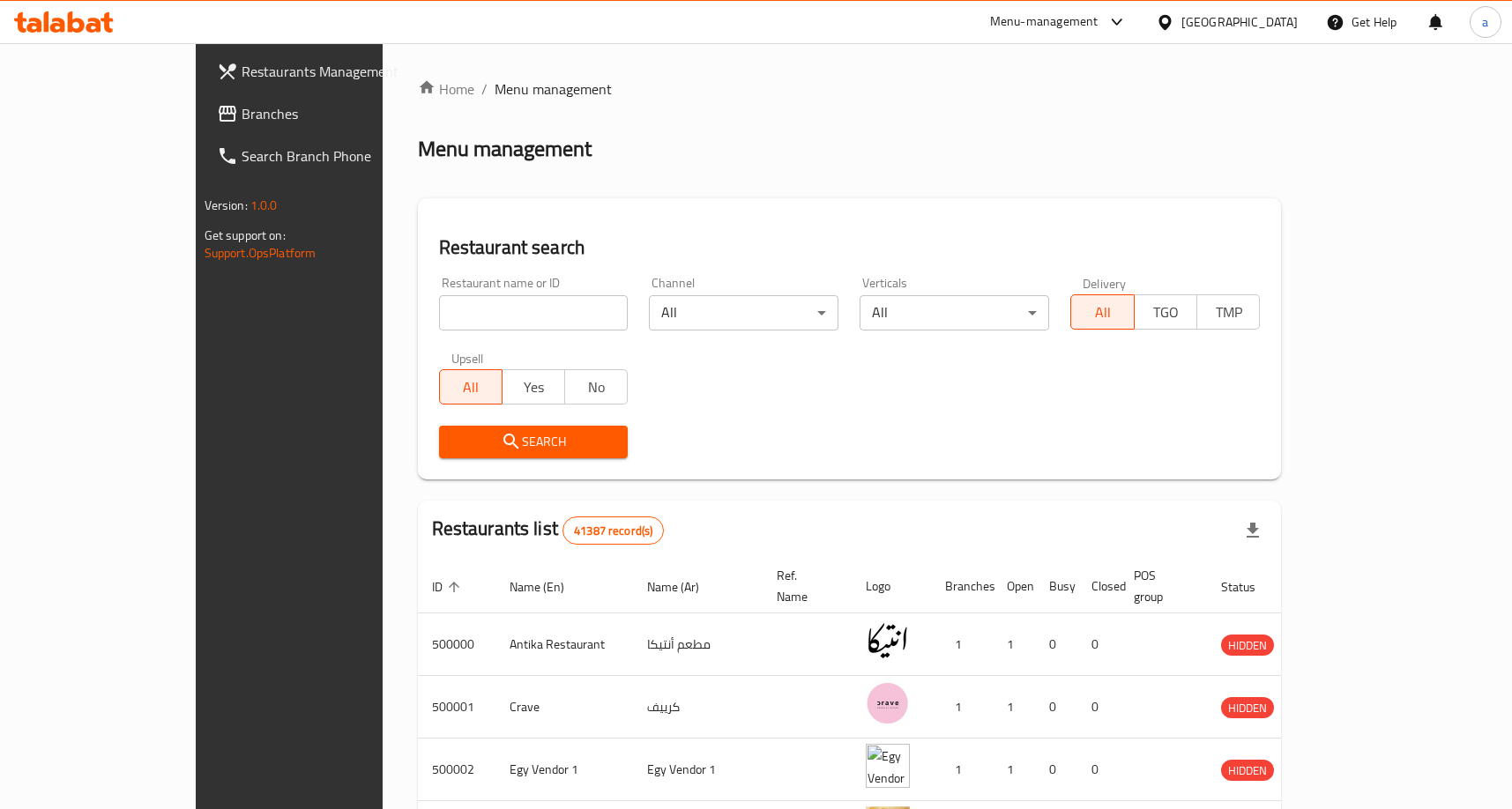
click at [241, 112] on span "Branches" at bounding box center [337, 114] width 193 height 21
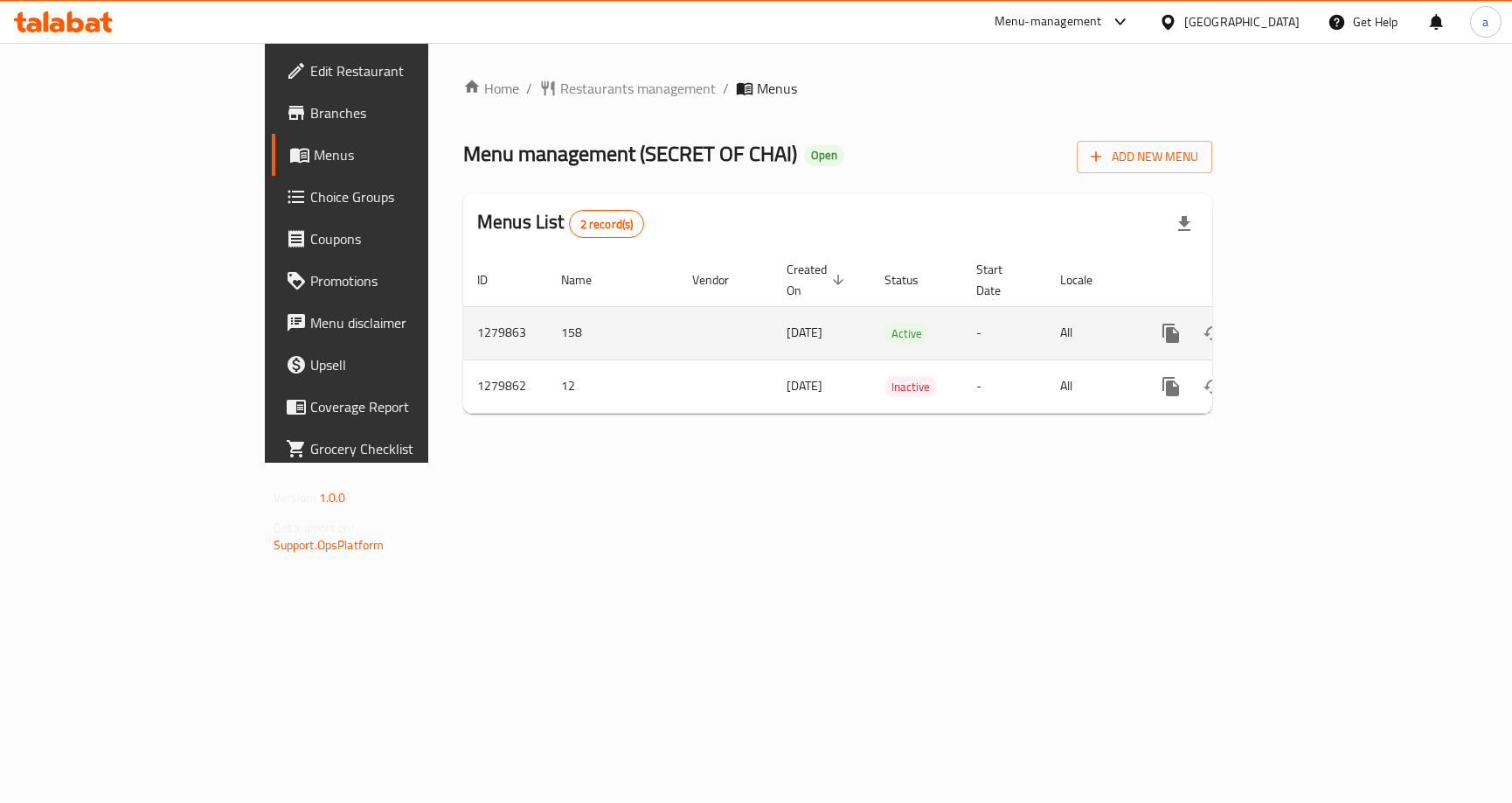
click at [1307, 323] on icon "enhanced table" at bounding box center [1298, 334] width 21 height 21
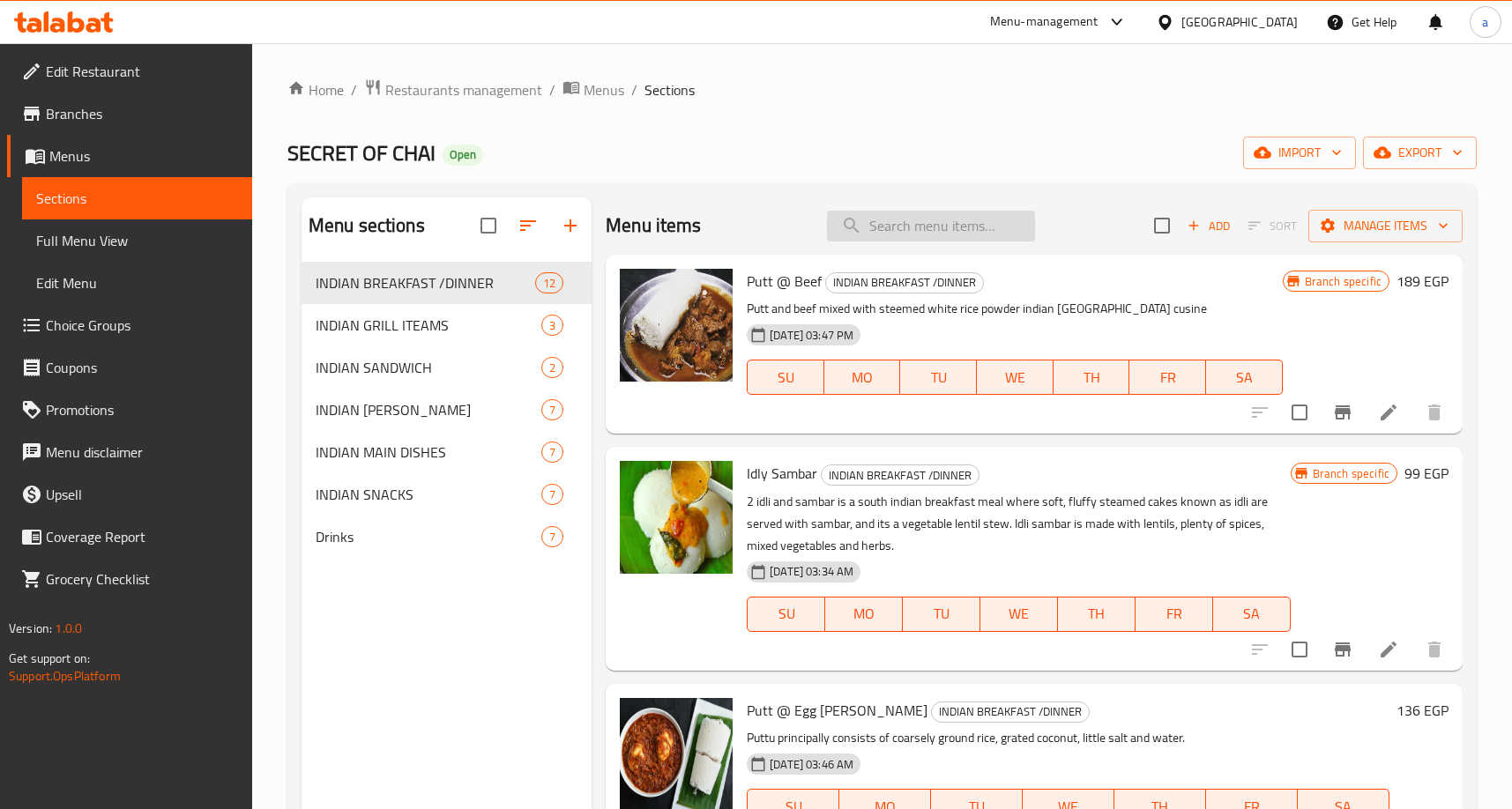
click at [874, 229] on input "search" at bounding box center [930, 227] width 208 height 31
paste input "Dosa Set"
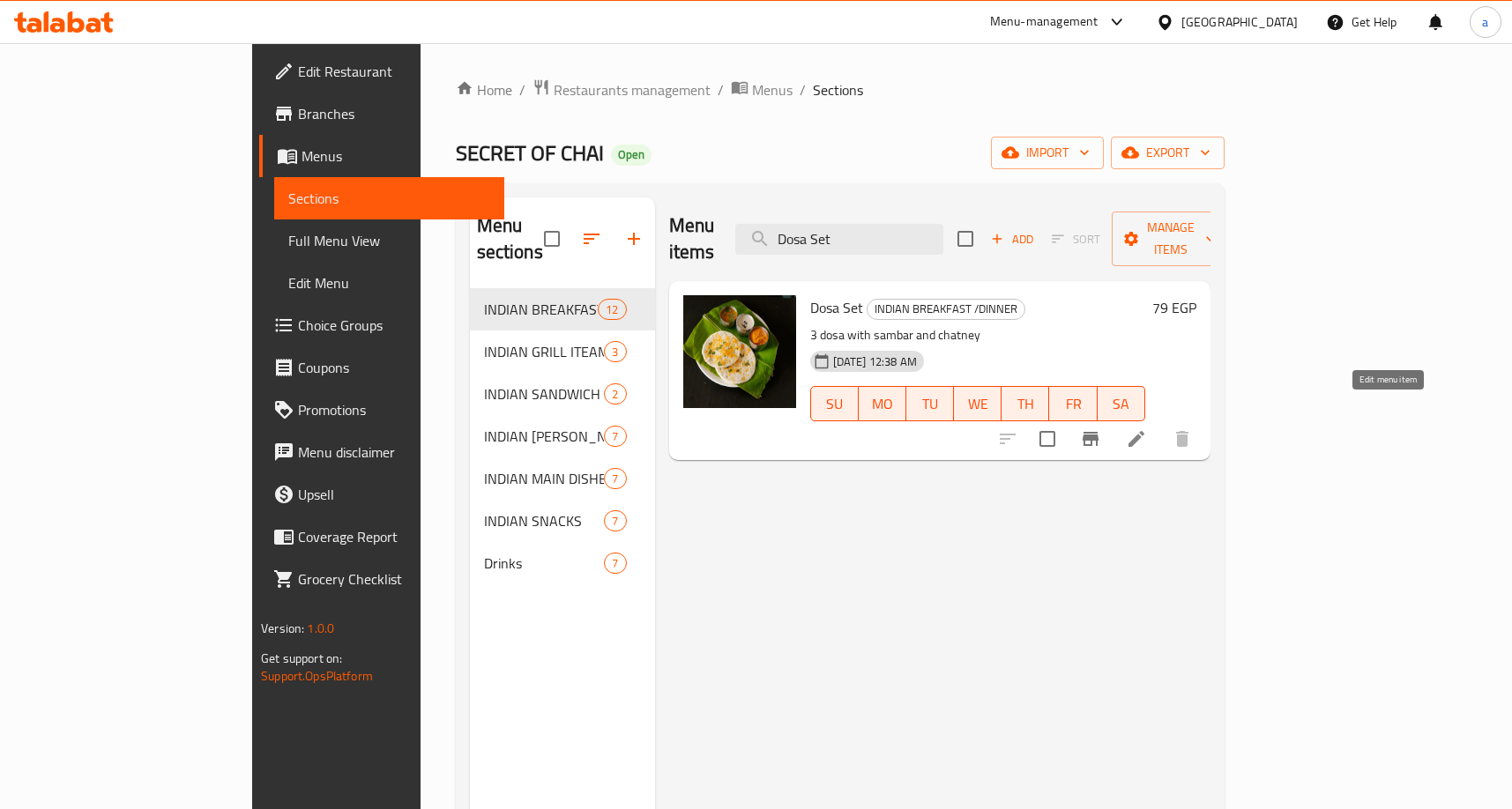
type input "Dosa Set"
click at [1146, 428] on icon at bounding box center [1137, 439] width 22 height 21
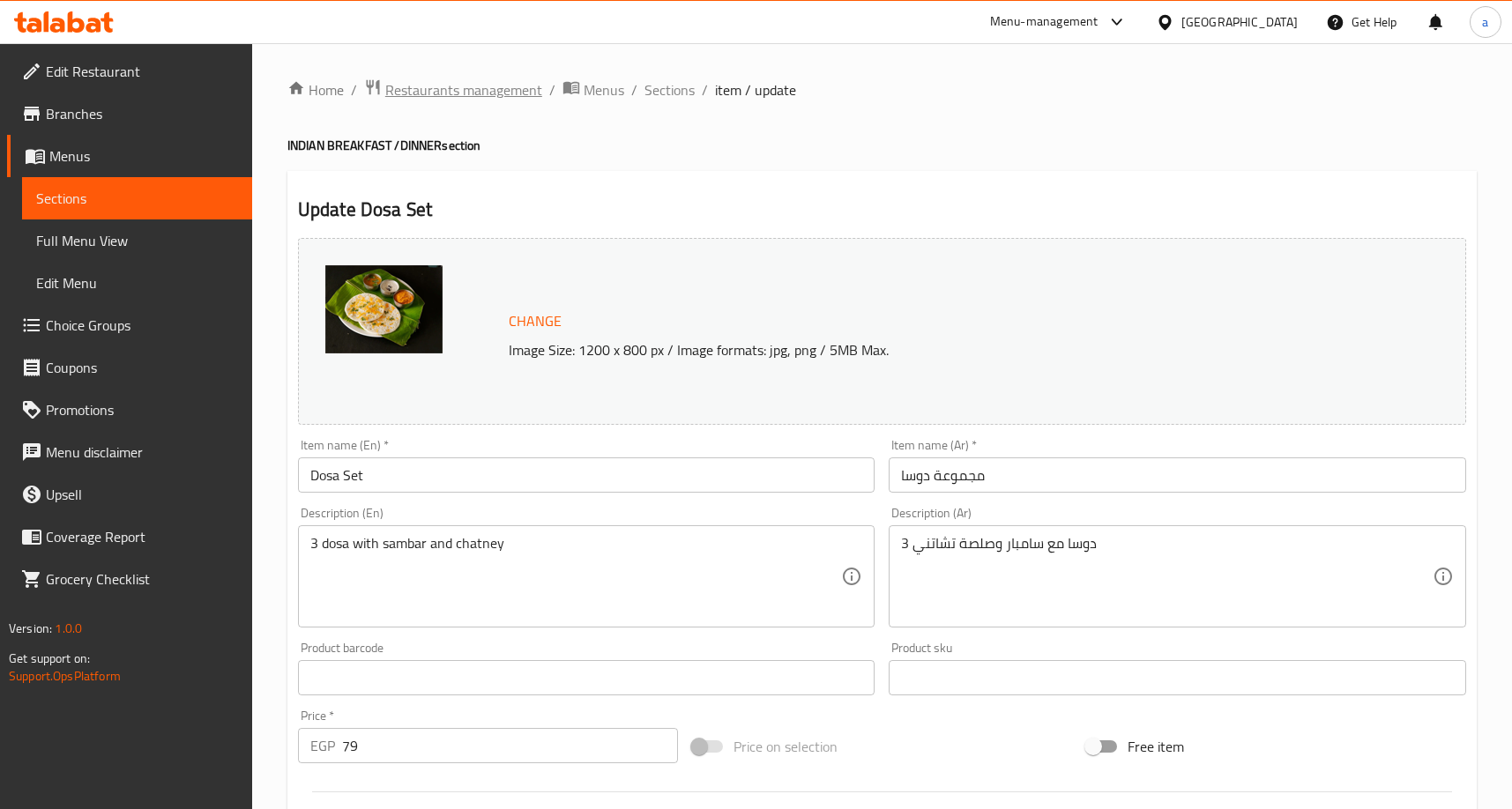
click at [487, 82] on span "Restaurants management" at bounding box center [463, 90] width 157 height 21
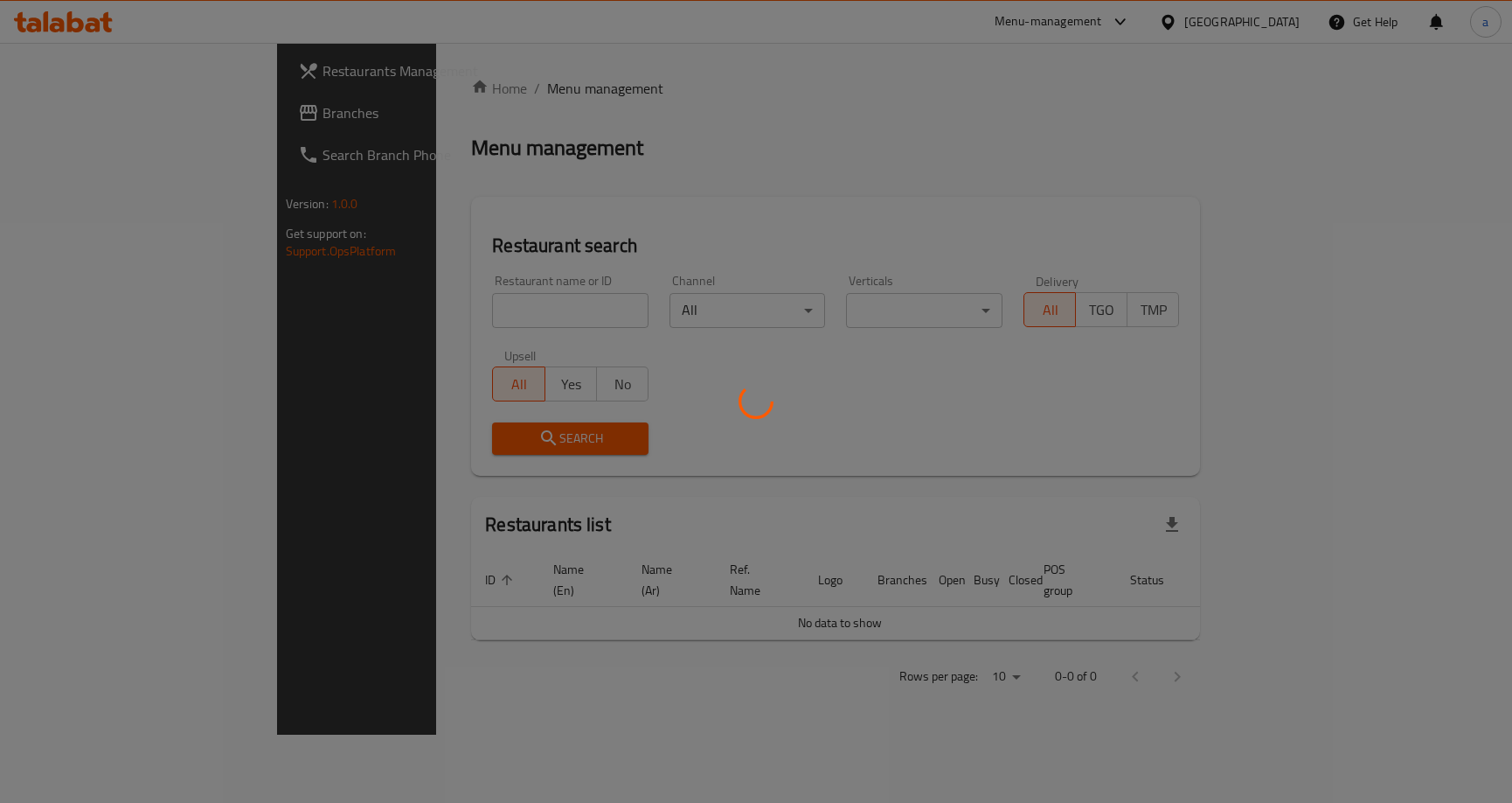
click at [213, 112] on div at bounding box center [756, 402] width 1512 height 803
click at [210, 112] on div at bounding box center [756, 402] width 1512 height 803
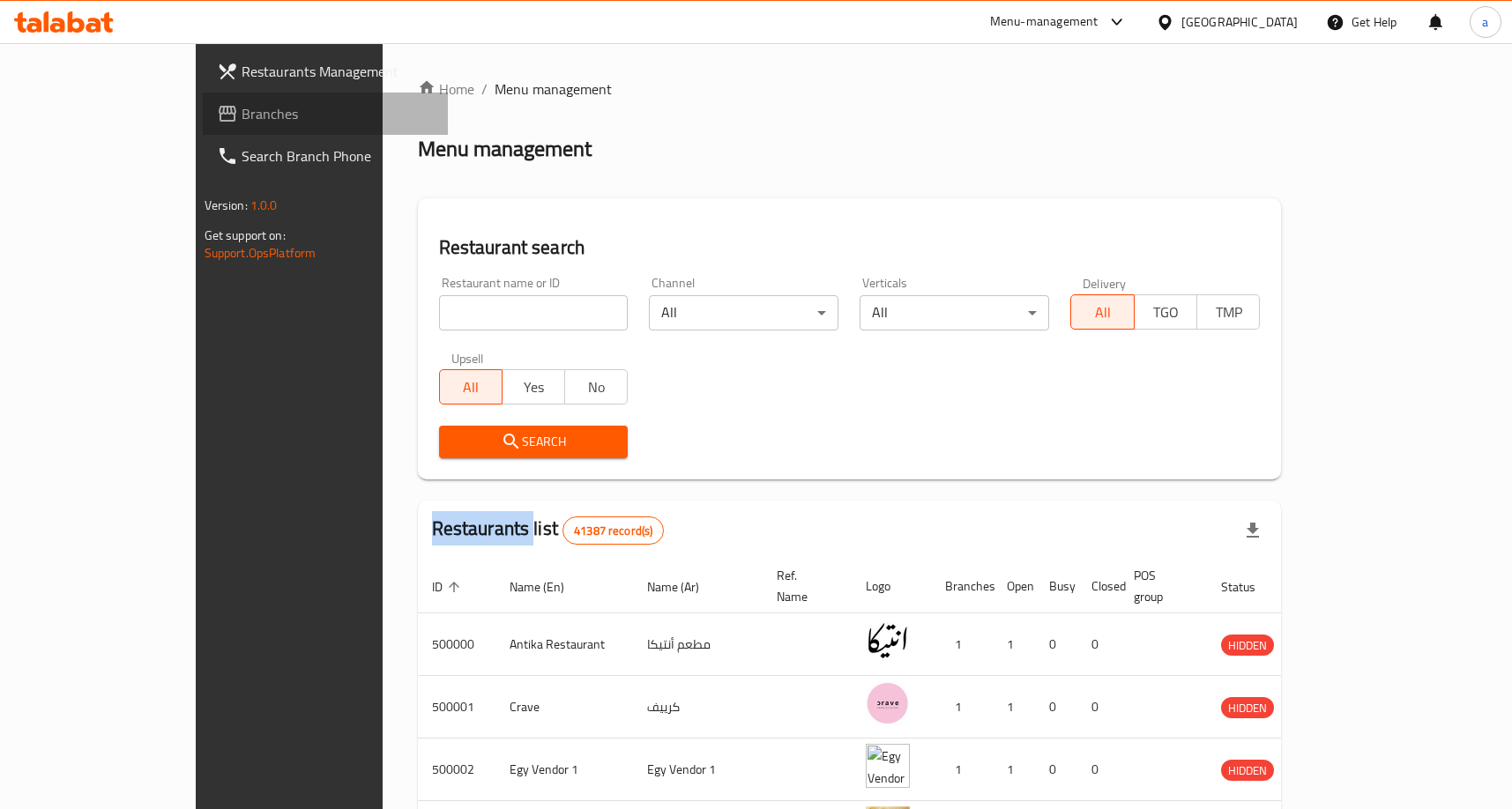
click at [241, 112] on span "Branches" at bounding box center [337, 114] width 193 height 21
